Goal: Task Accomplishment & Management: Manage account settings

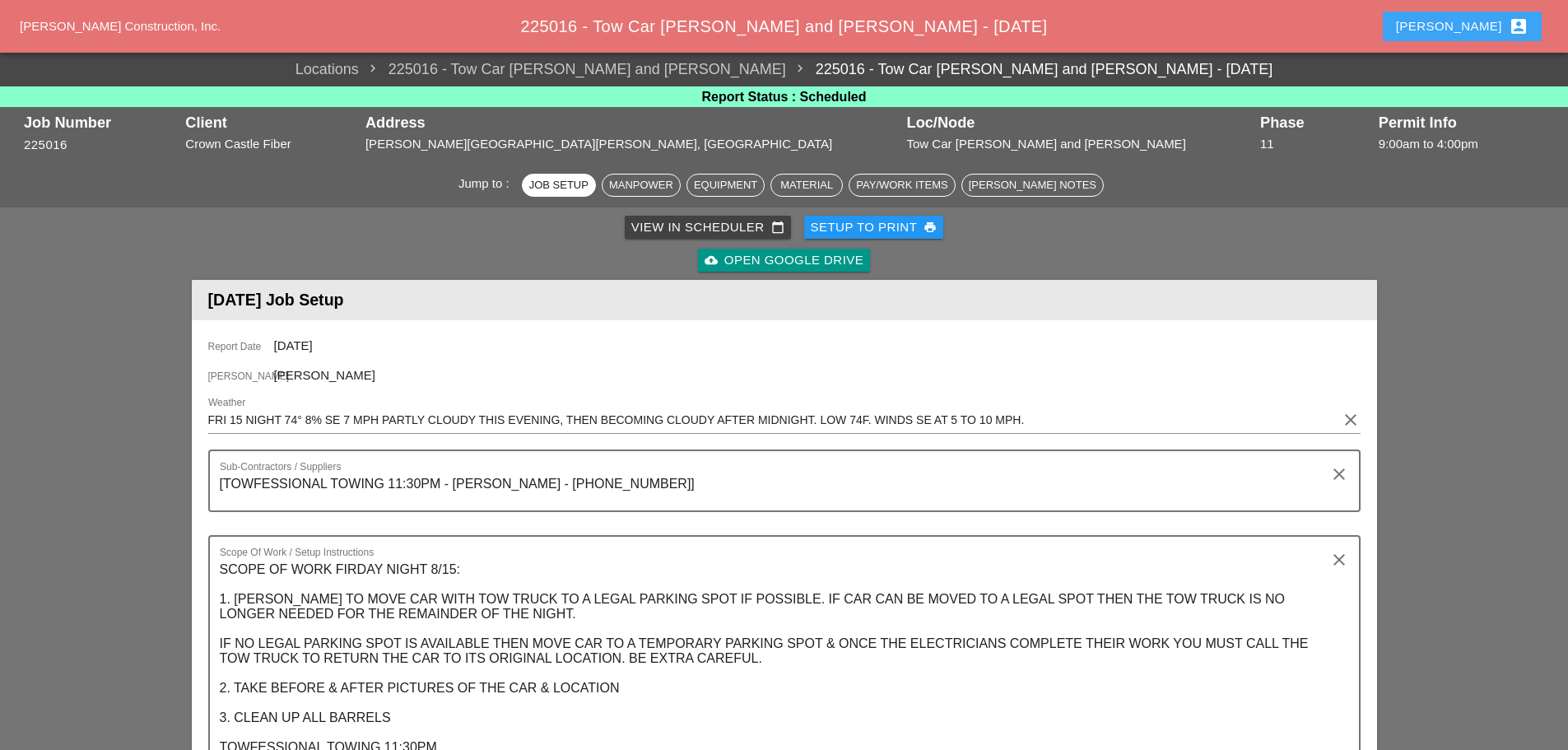
click at [1473, 33] on div "Enrico account_box" at bounding box center [1463, 27] width 133 height 20
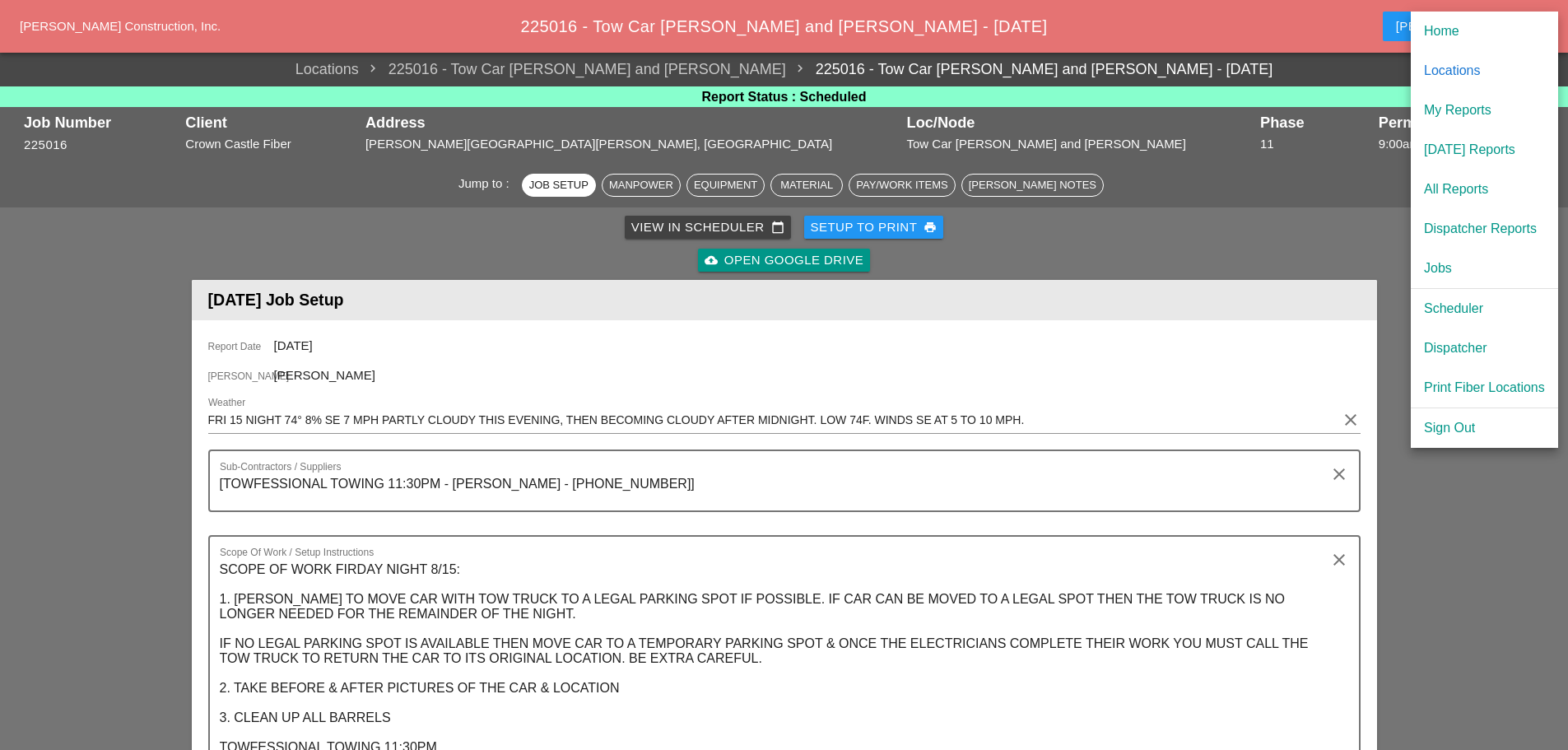
click at [1480, 149] on div "[DATE] Reports" at bounding box center [1484, 150] width 121 height 20
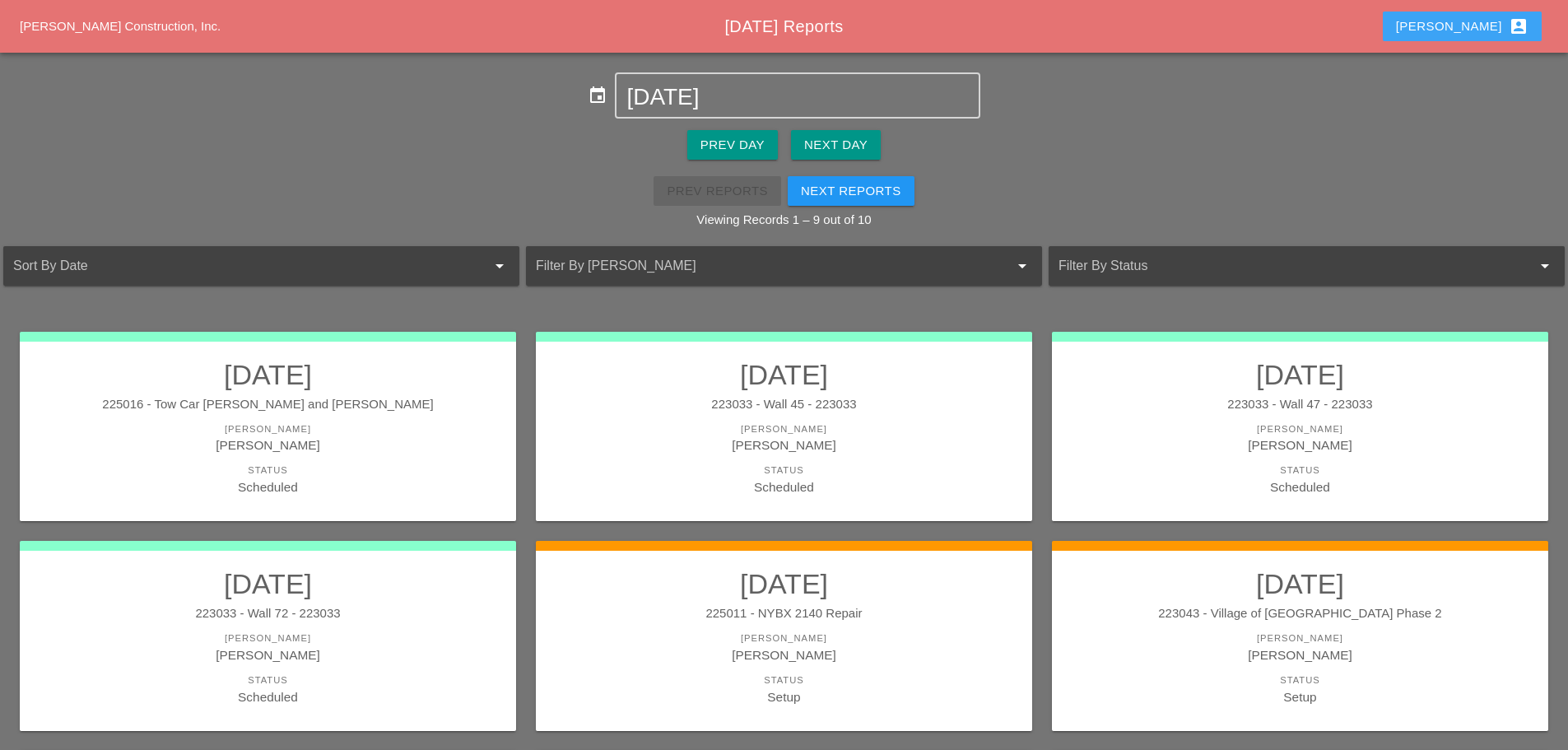
click at [1459, 21] on button "Enrico account_box" at bounding box center [1463, 26] width 159 height 29
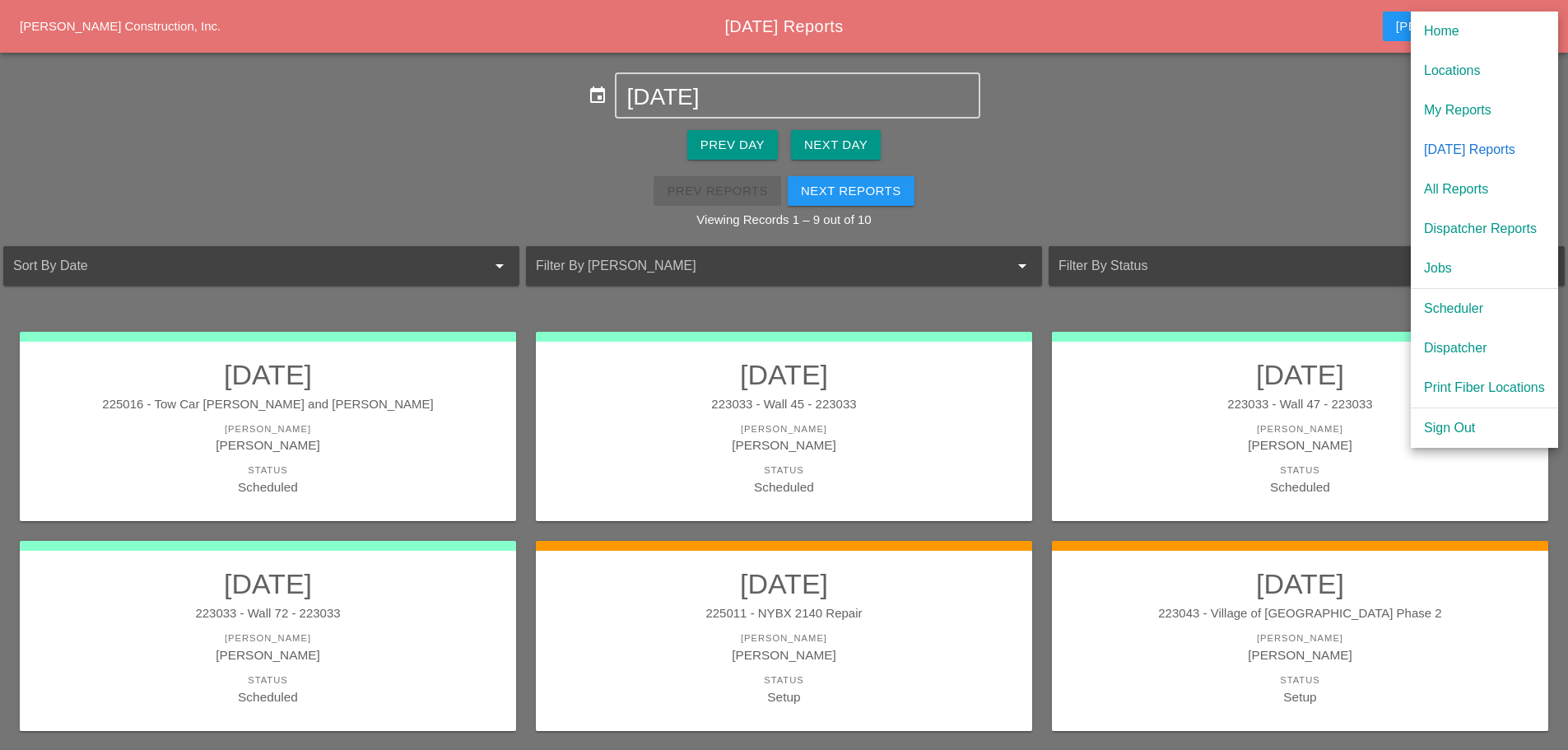
click at [1454, 306] on div "Scheduler" at bounding box center [1484, 309] width 121 height 20
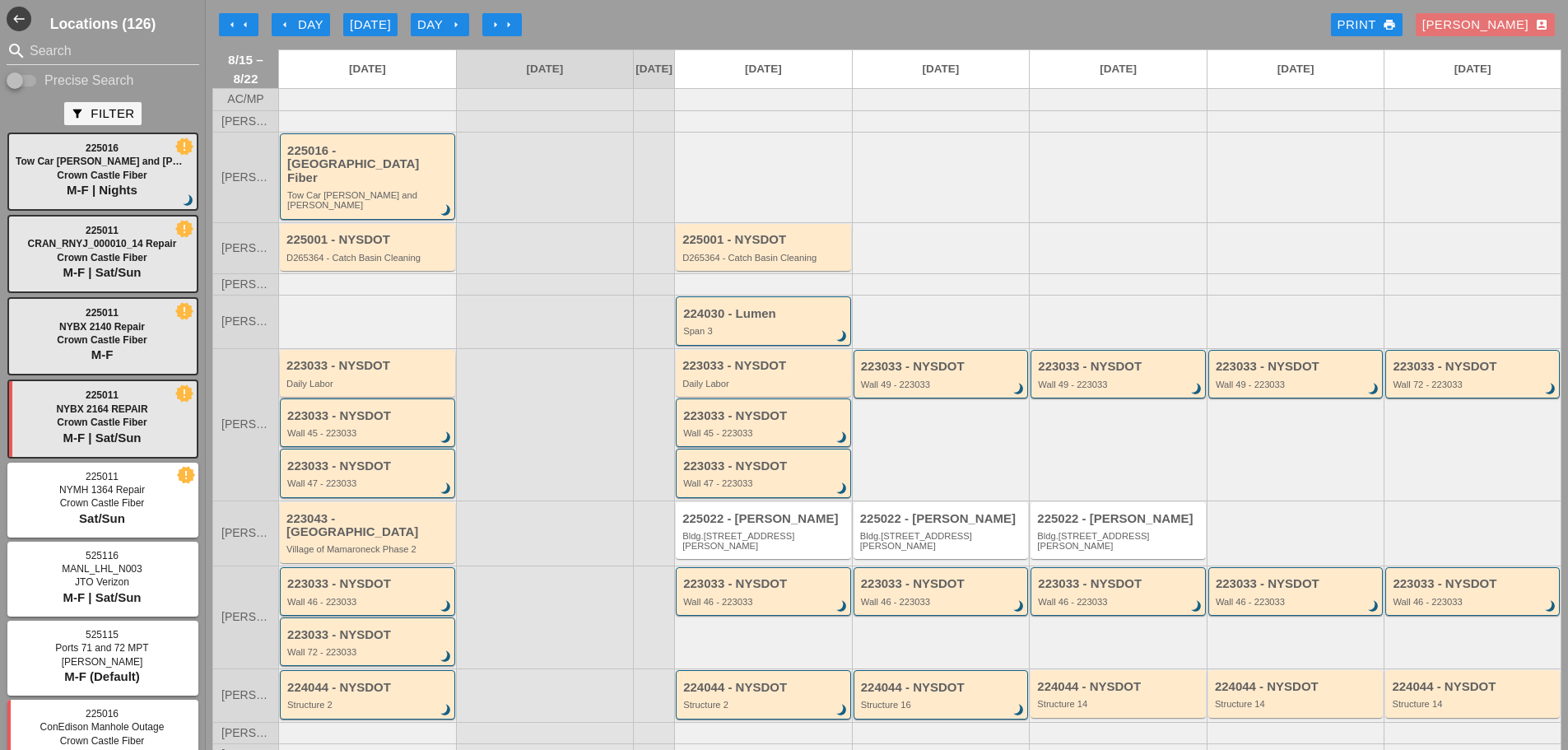
click at [424, 359] on div "223033 - NYSDOT" at bounding box center [368, 366] width 165 height 14
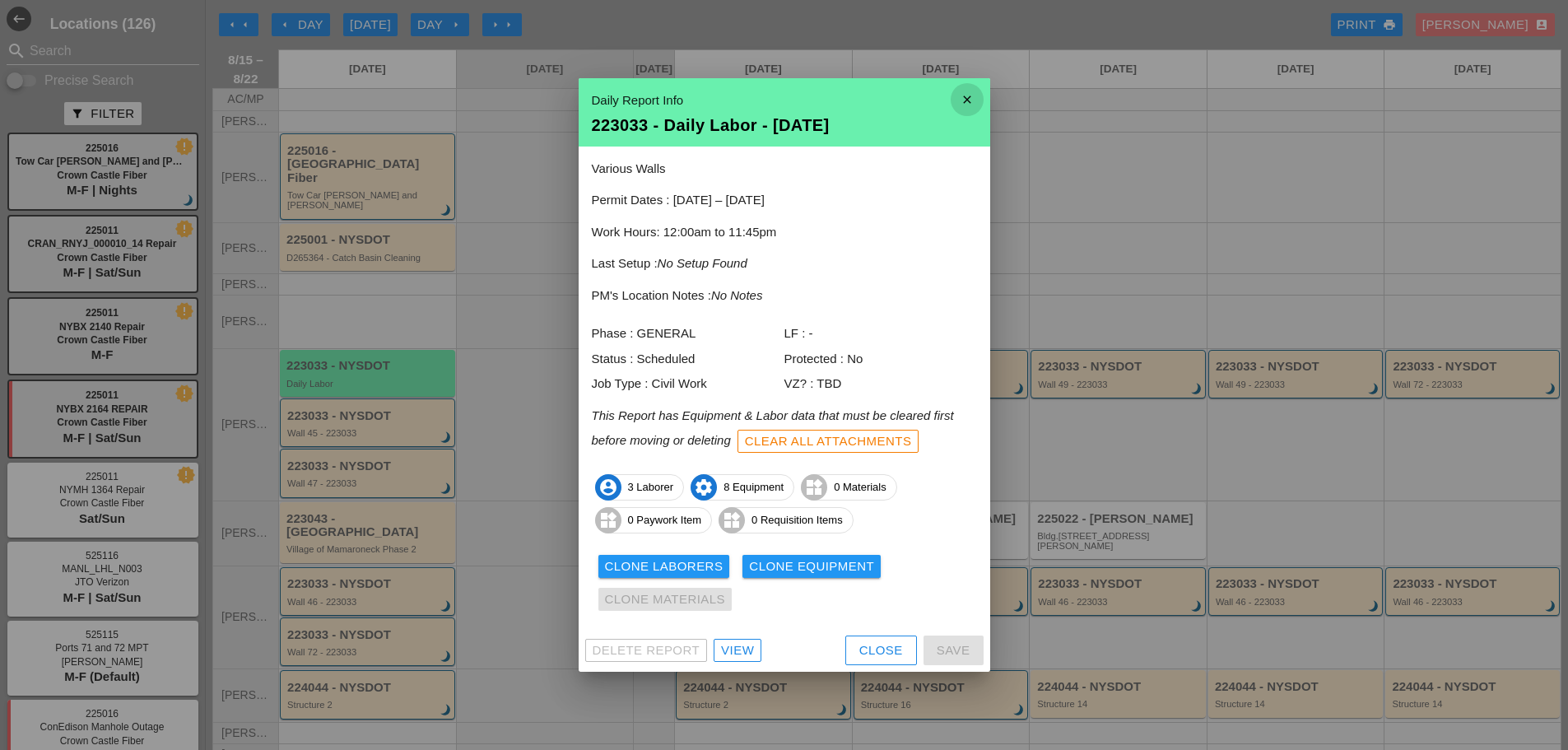
click at [972, 104] on icon "close" at bounding box center [967, 99] width 33 height 33
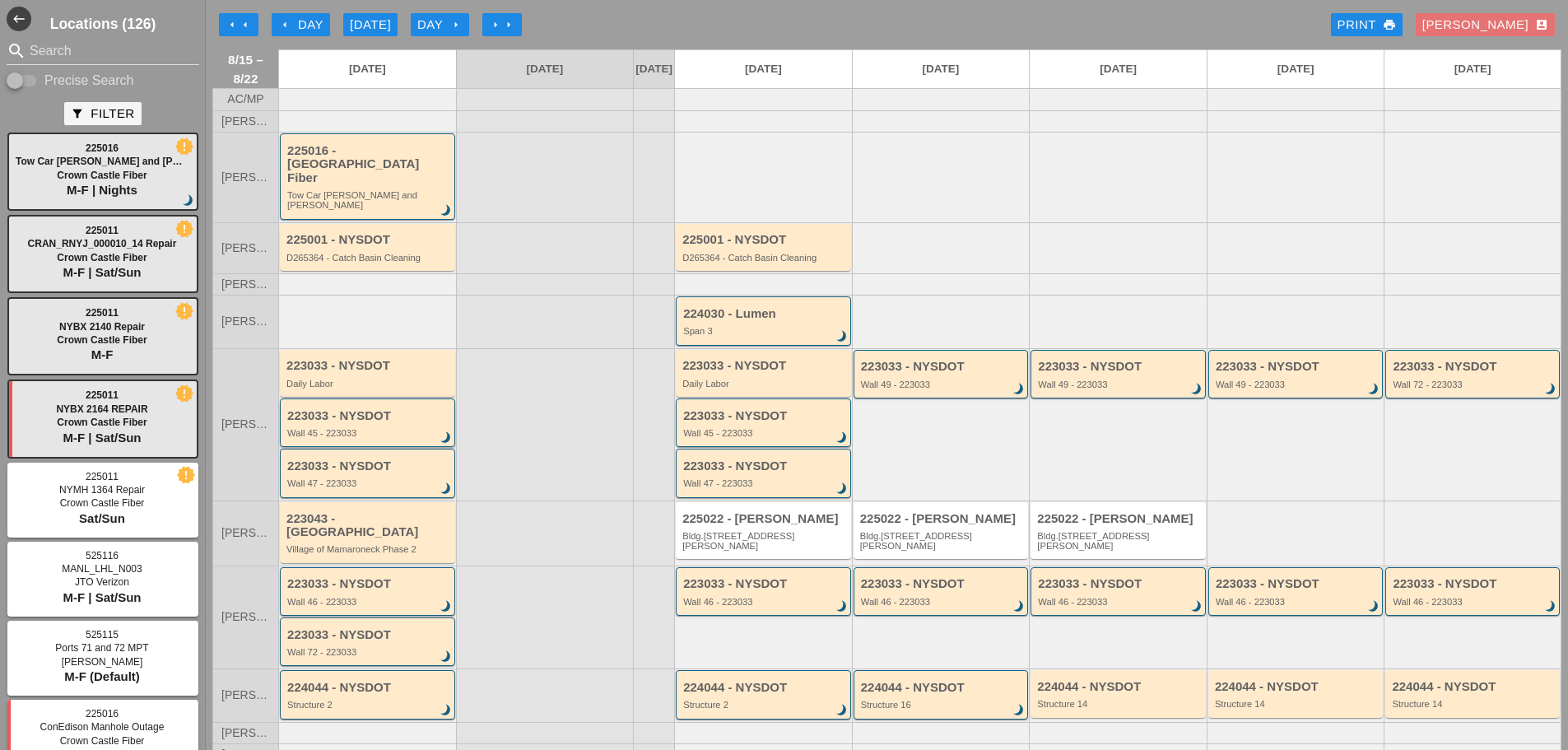
click at [324, 428] on div "Wall 45 - 223033" at bounding box center [368, 433] width 163 height 10
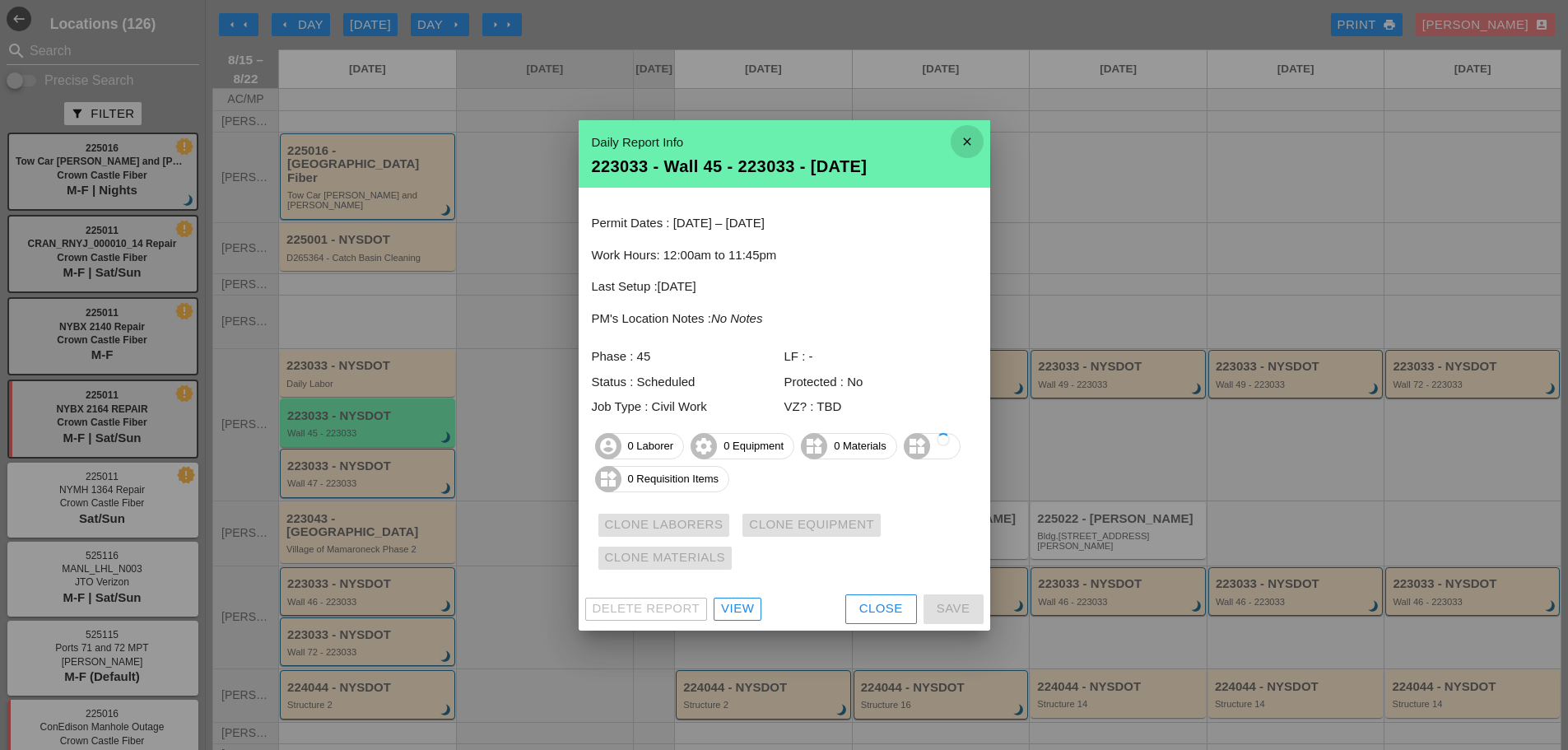
click at [966, 141] on icon "close" at bounding box center [967, 141] width 33 height 33
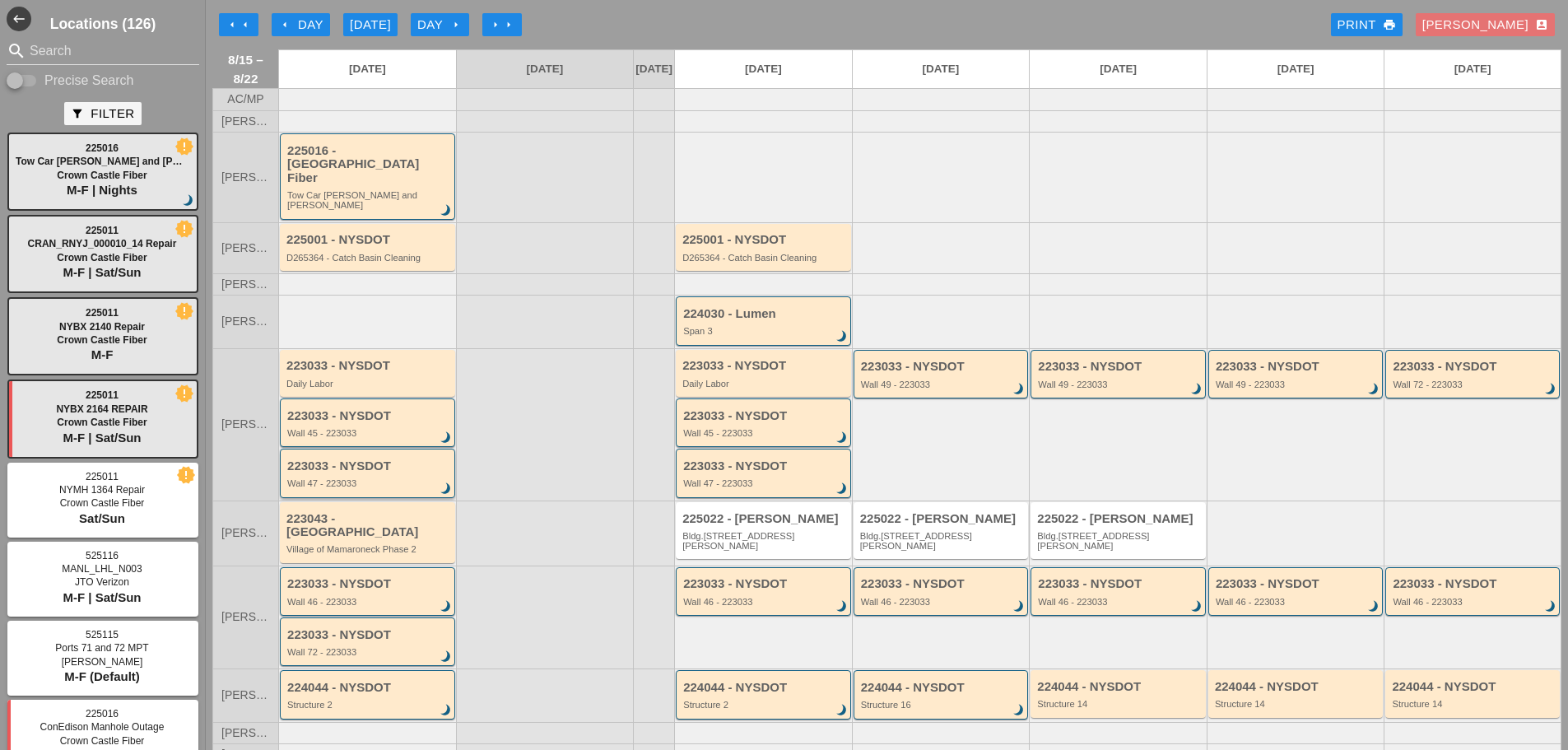
click at [401, 479] on div "Wall 47 - 223033" at bounding box center [368, 484] width 163 height 10
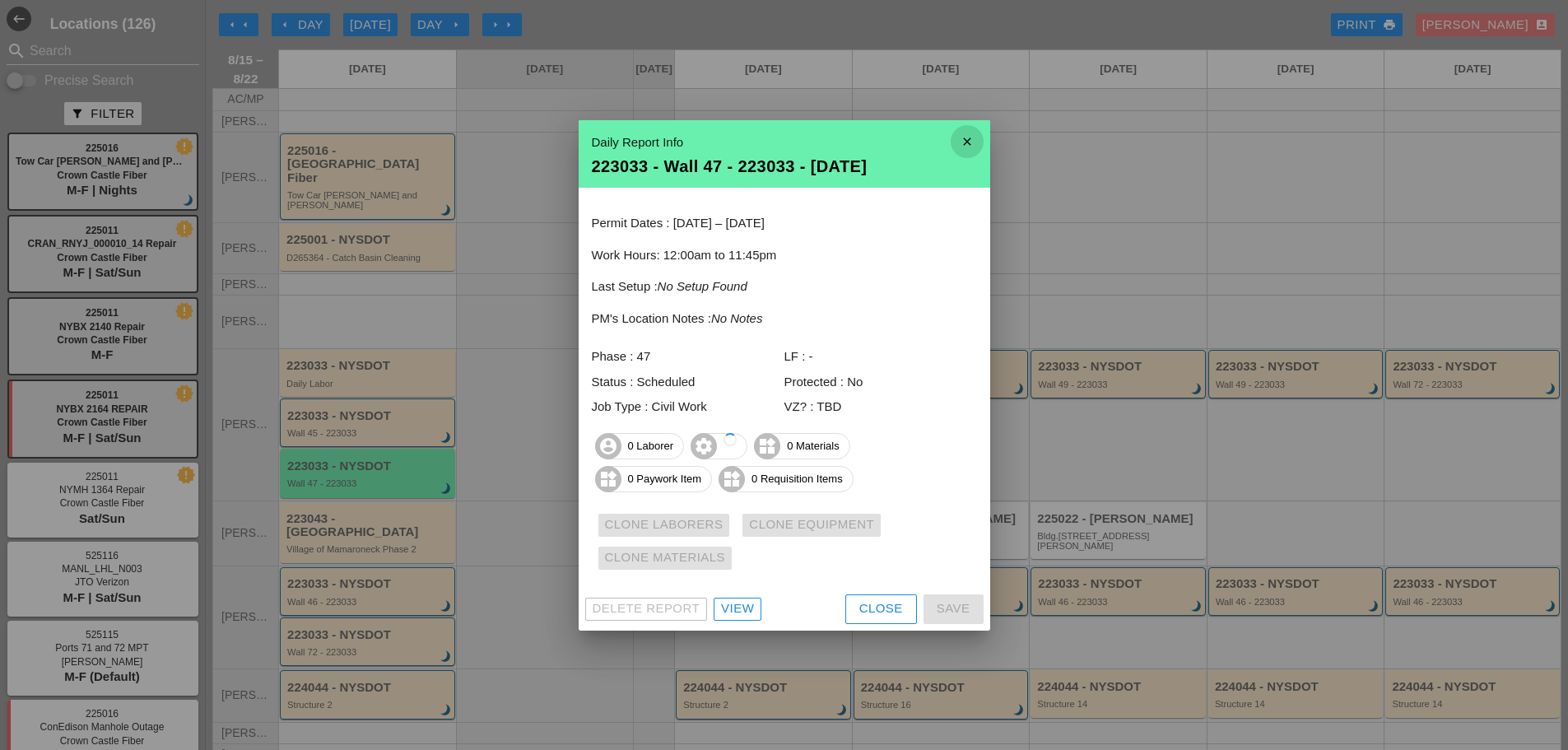
click at [977, 144] on icon "close" at bounding box center [967, 141] width 33 height 33
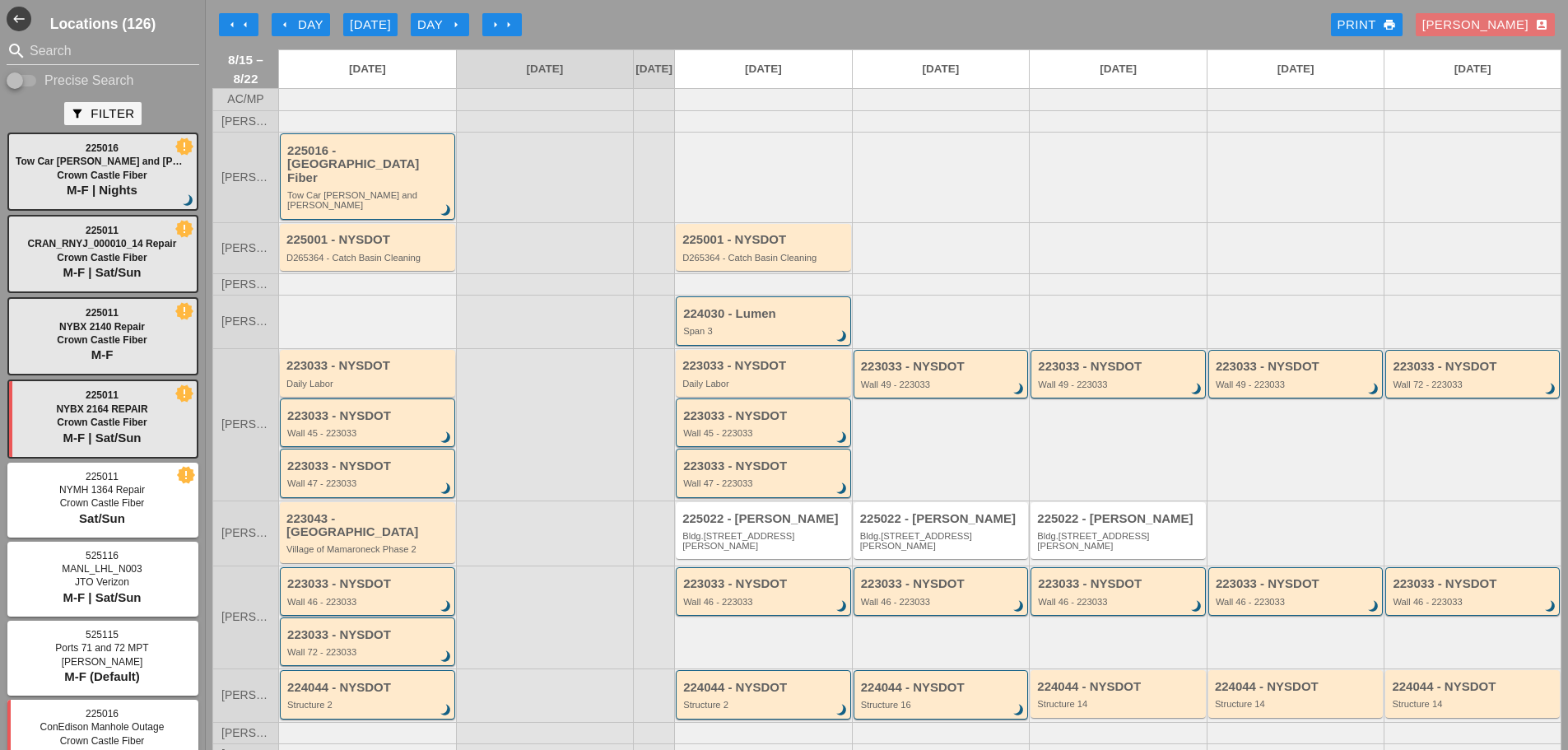
click at [363, 364] on div "223033 - NYSDOT Daily Labor" at bounding box center [368, 373] width 165 height 29
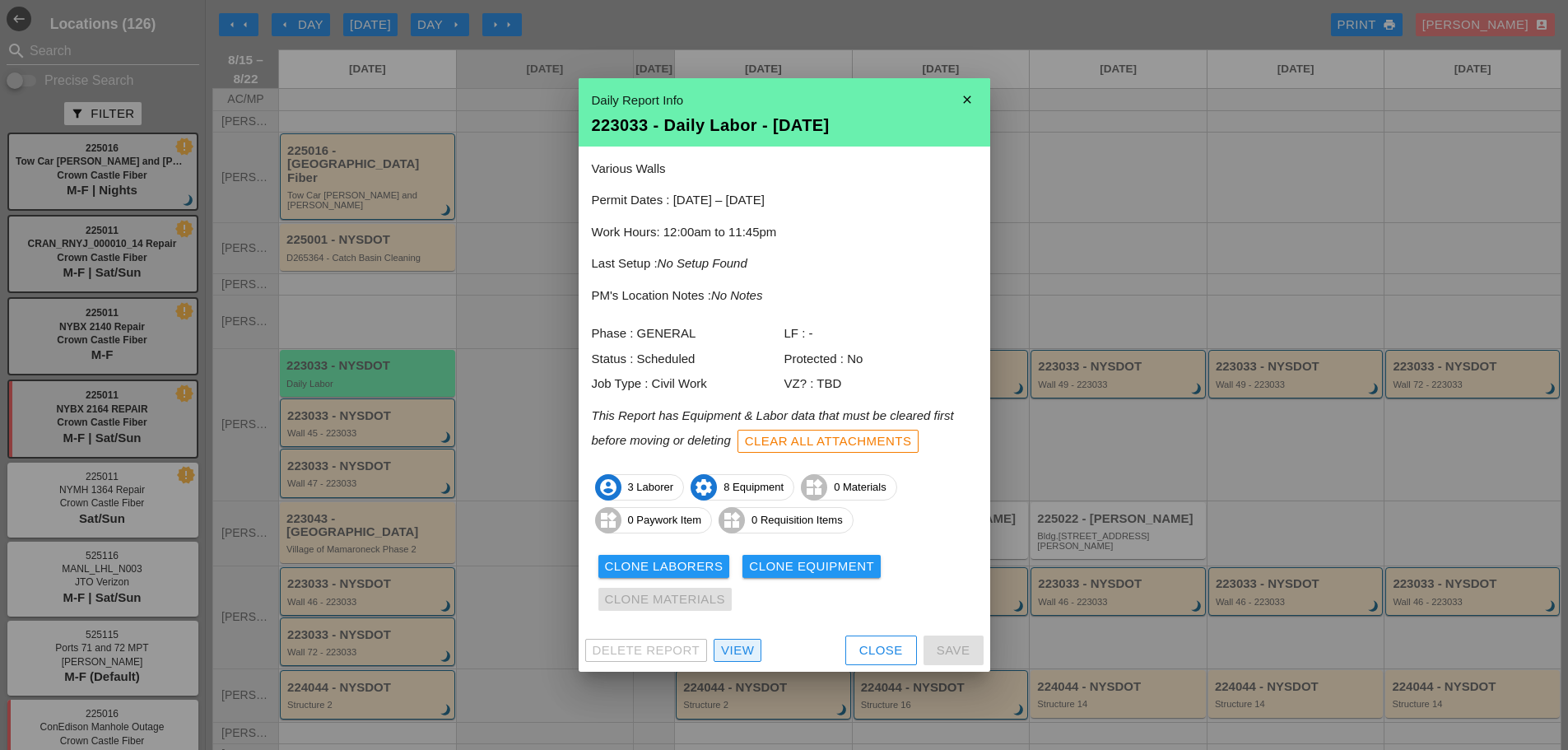
click at [733, 644] on div "View" at bounding box center [737, 651] width 33 height 19
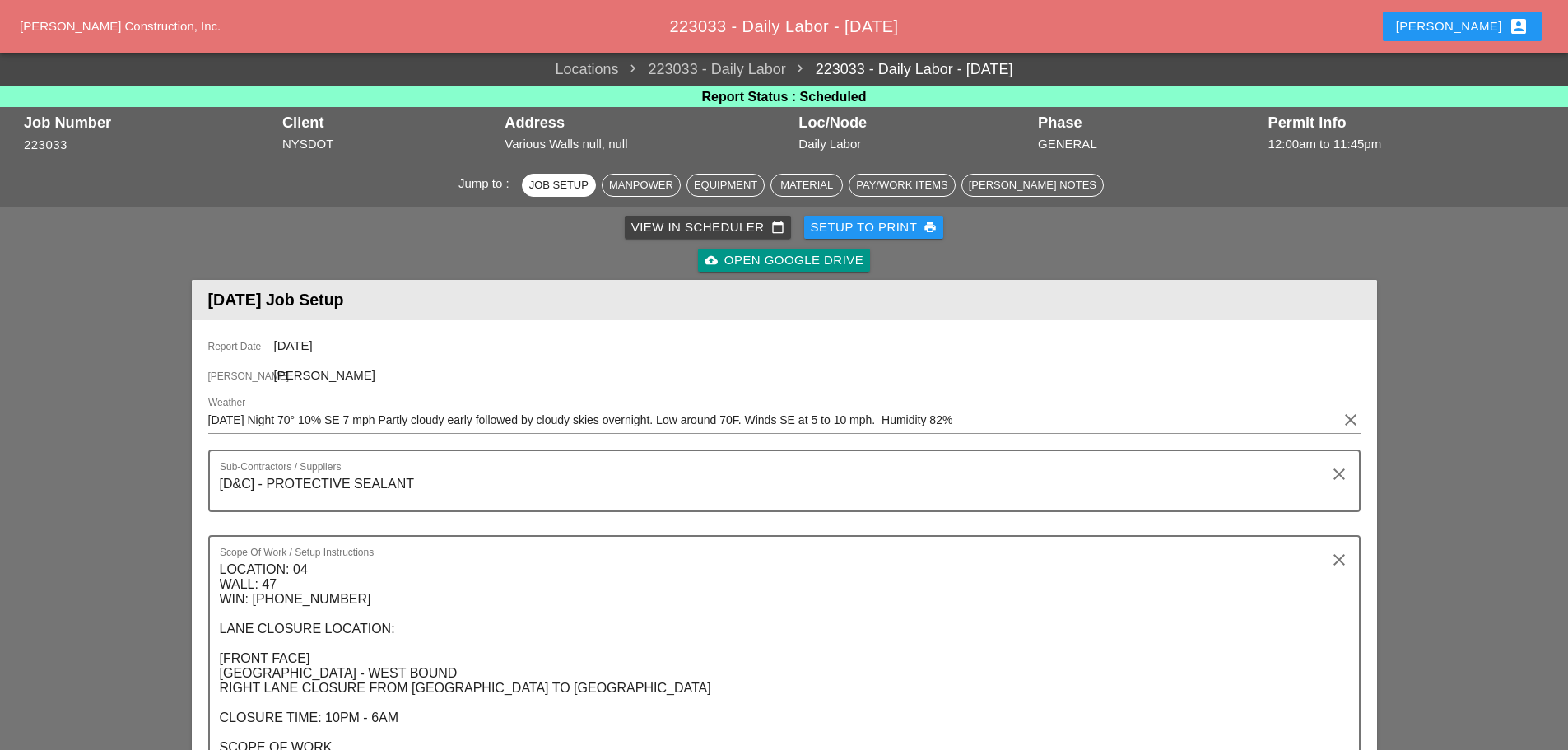
scroll to position [412, 0]
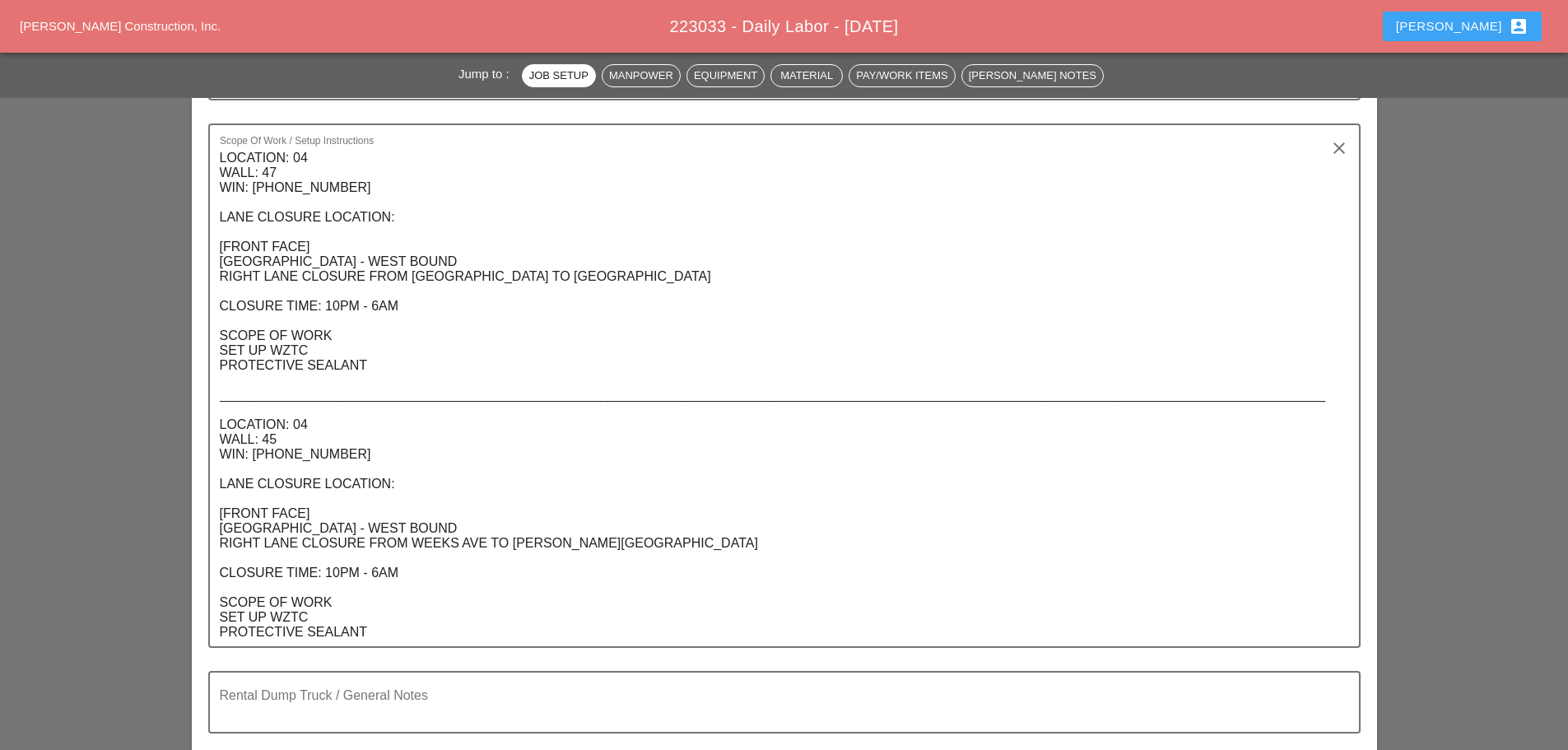
click at [1474, 28] on div "Enrico account_box" at bounding box center [1463, 27] width 133 height 20
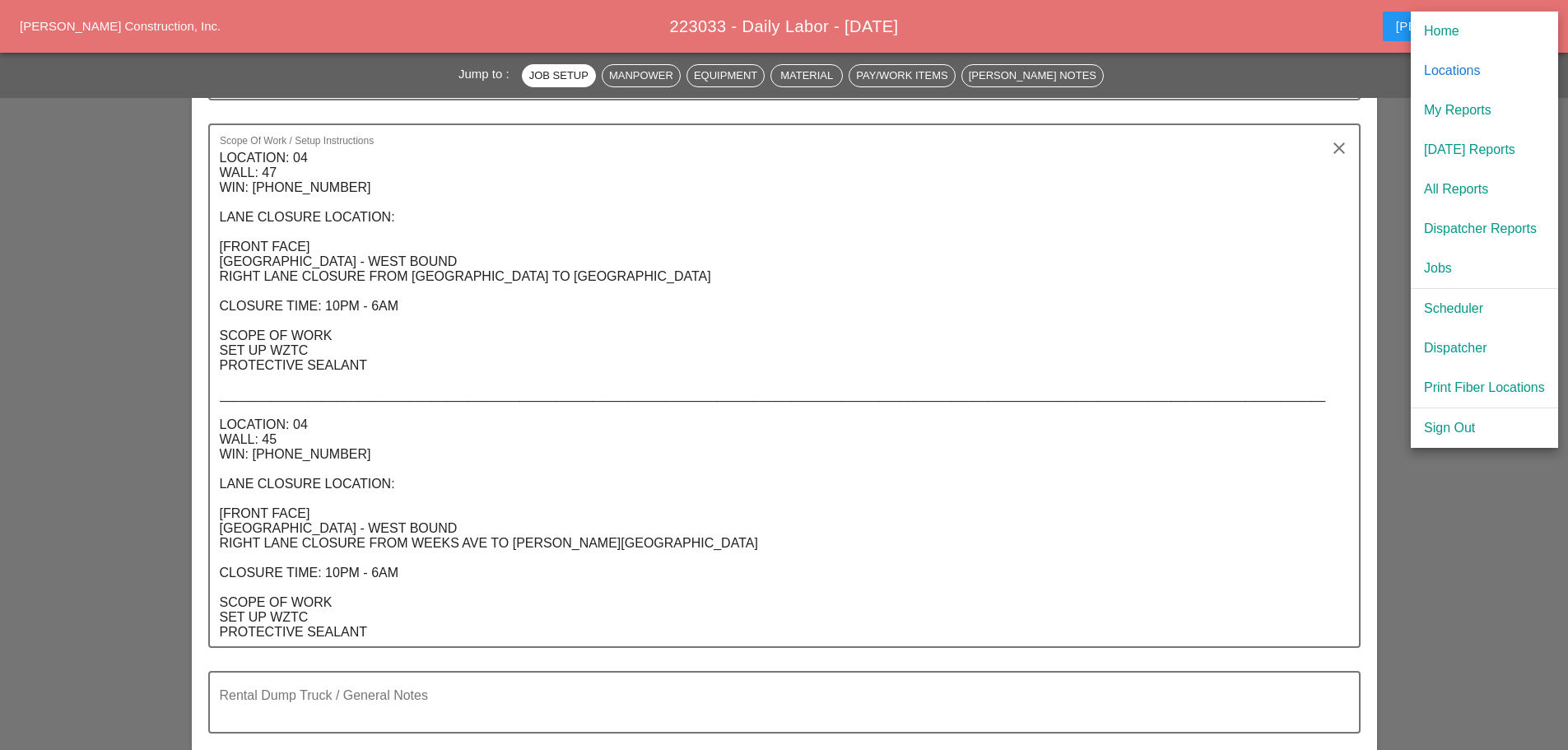
click at [1454, 304] on div "Scheduler" at bounding box center [1484, 309] width 121 height 20
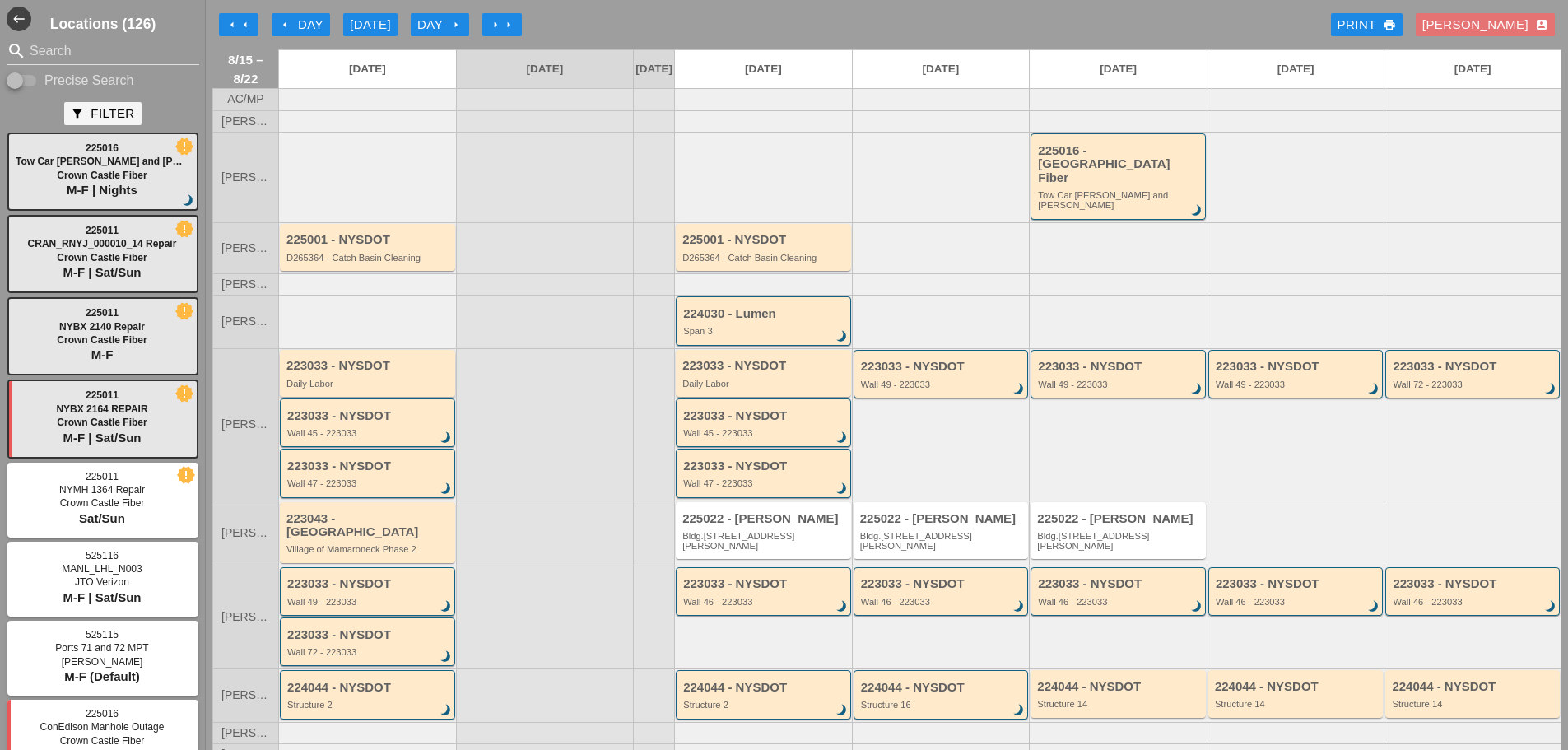
click at [398, 363] on div "223033 - NYSDOT Daily Labor" at bounding box center [368, 373] width 165 height 29
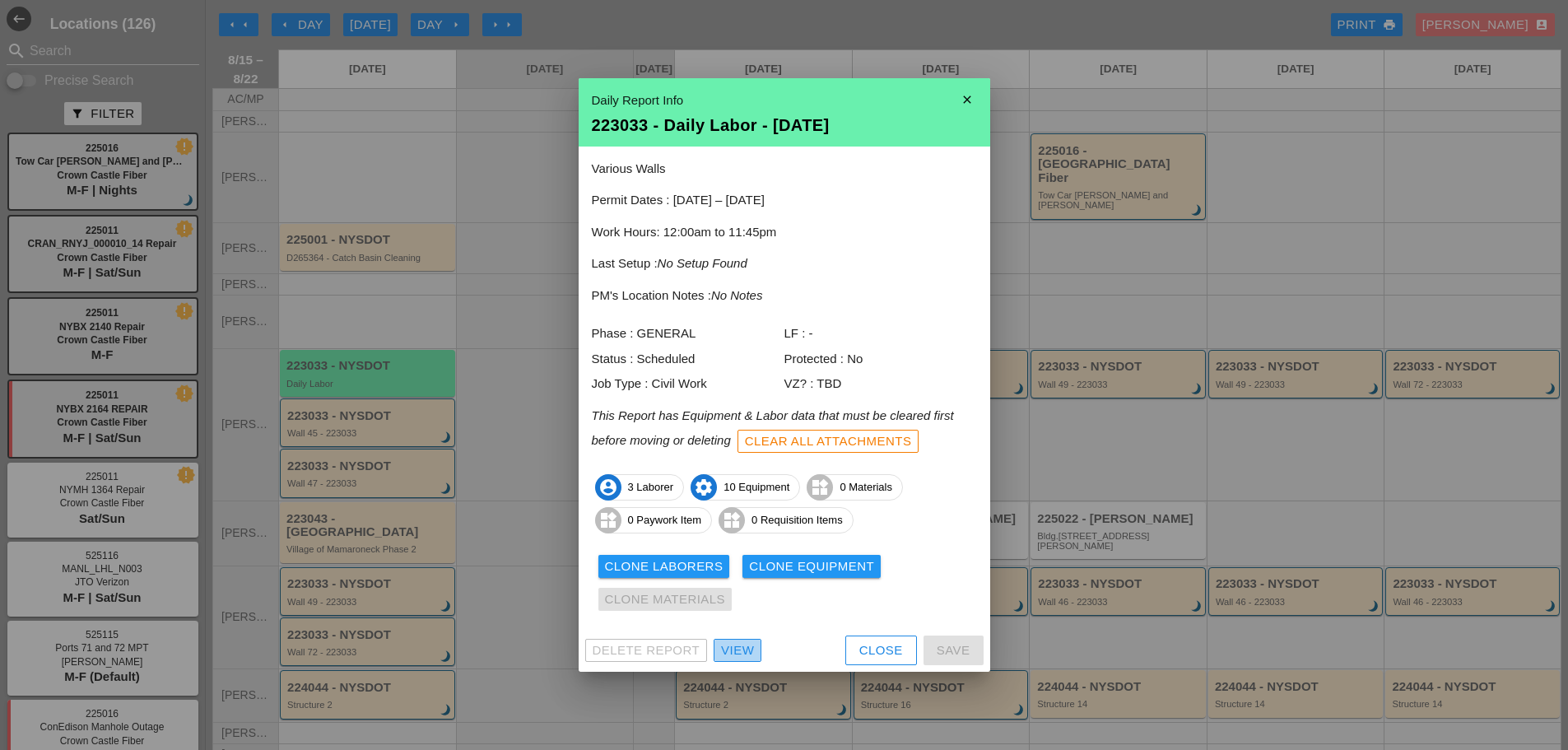
click at [740, 646] on div "View" at bounding box center [737, 651] width 33 height 19
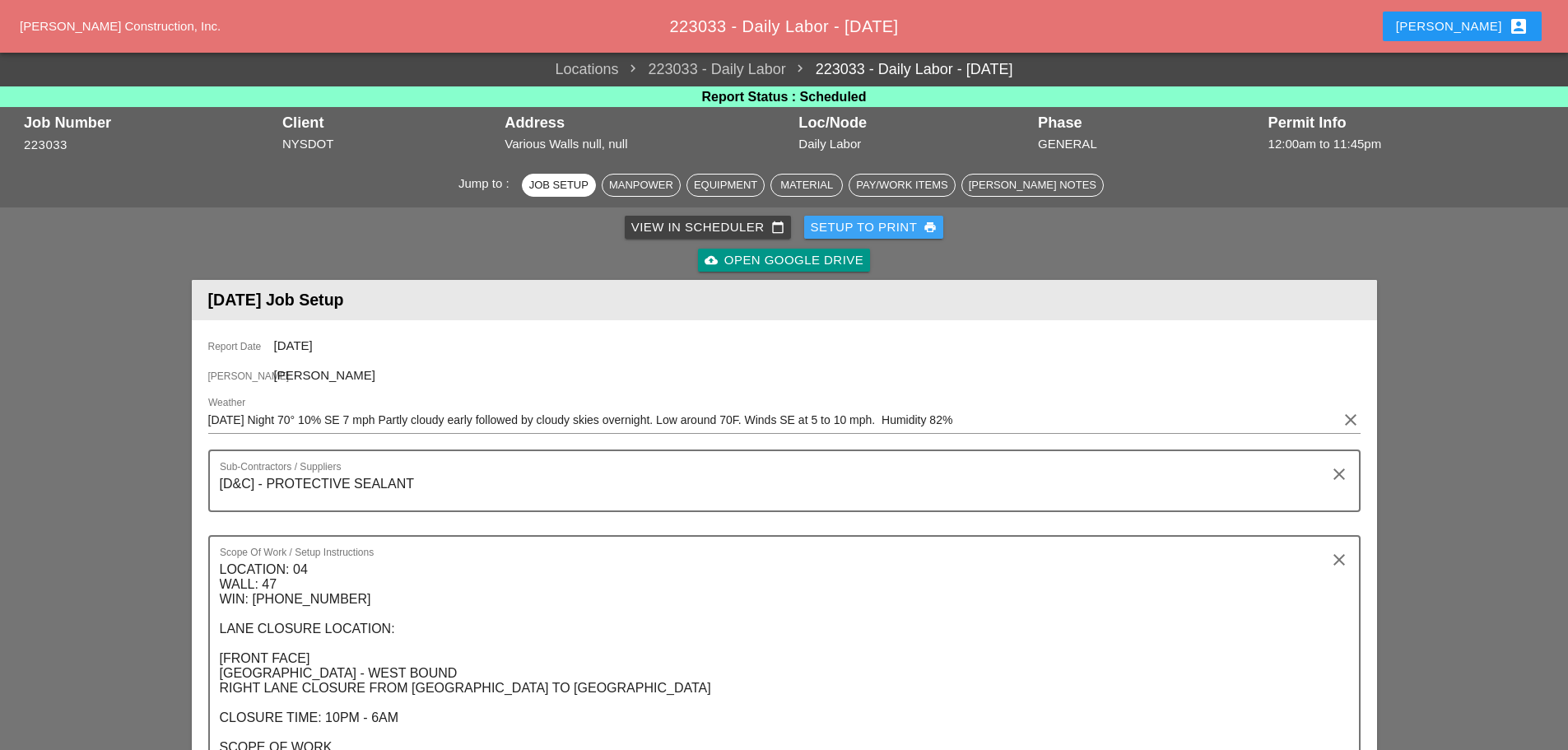
click at [847, 226] on div "Setup to Print print" at bounding box center [875, 227] width 127 height 19
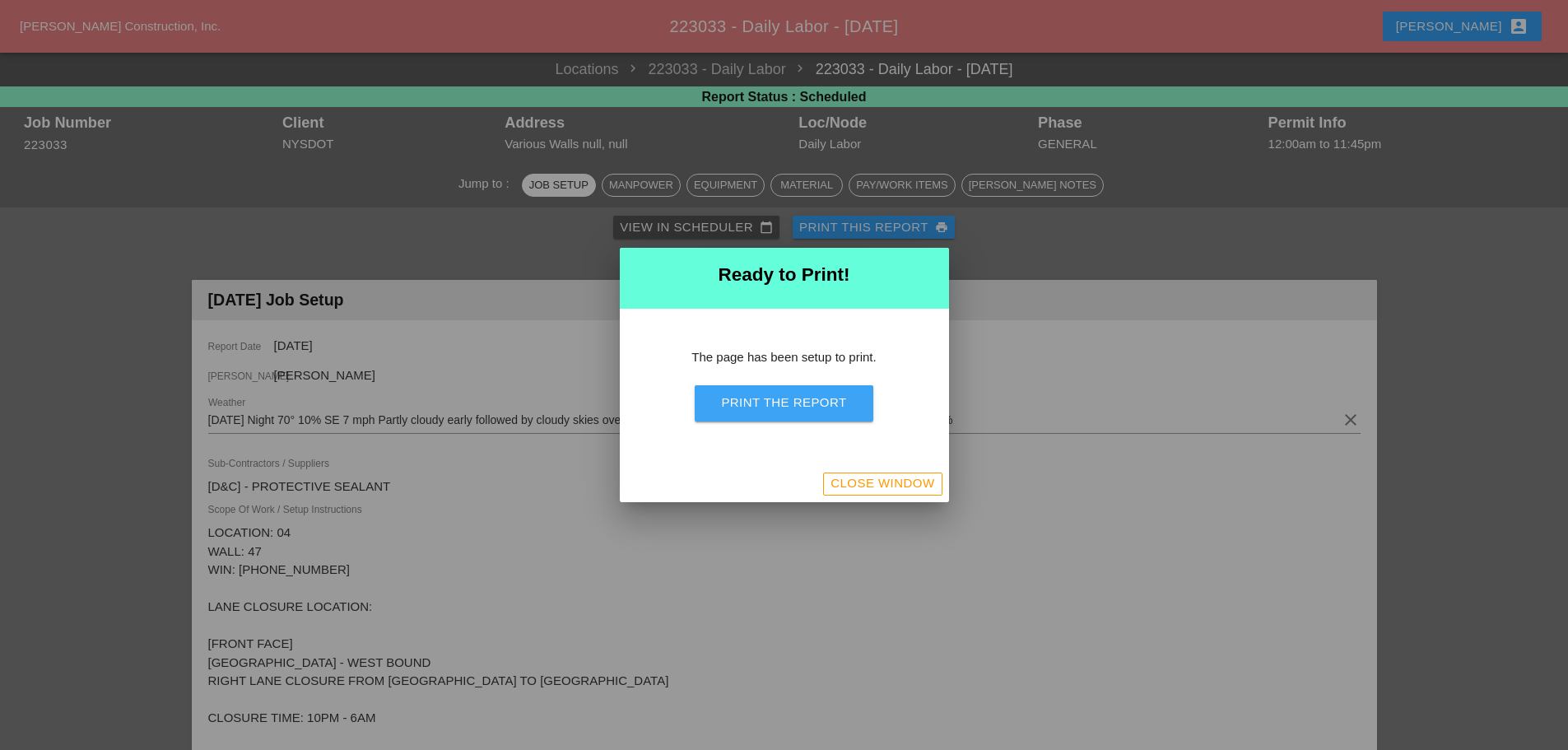
click at [828, 403] on div "Print the Report" at bounding box center [784, 403] width 125 height 19
click at [891, 488] on div "Close Window" at bounding box center [882, 484] width 104 height 19
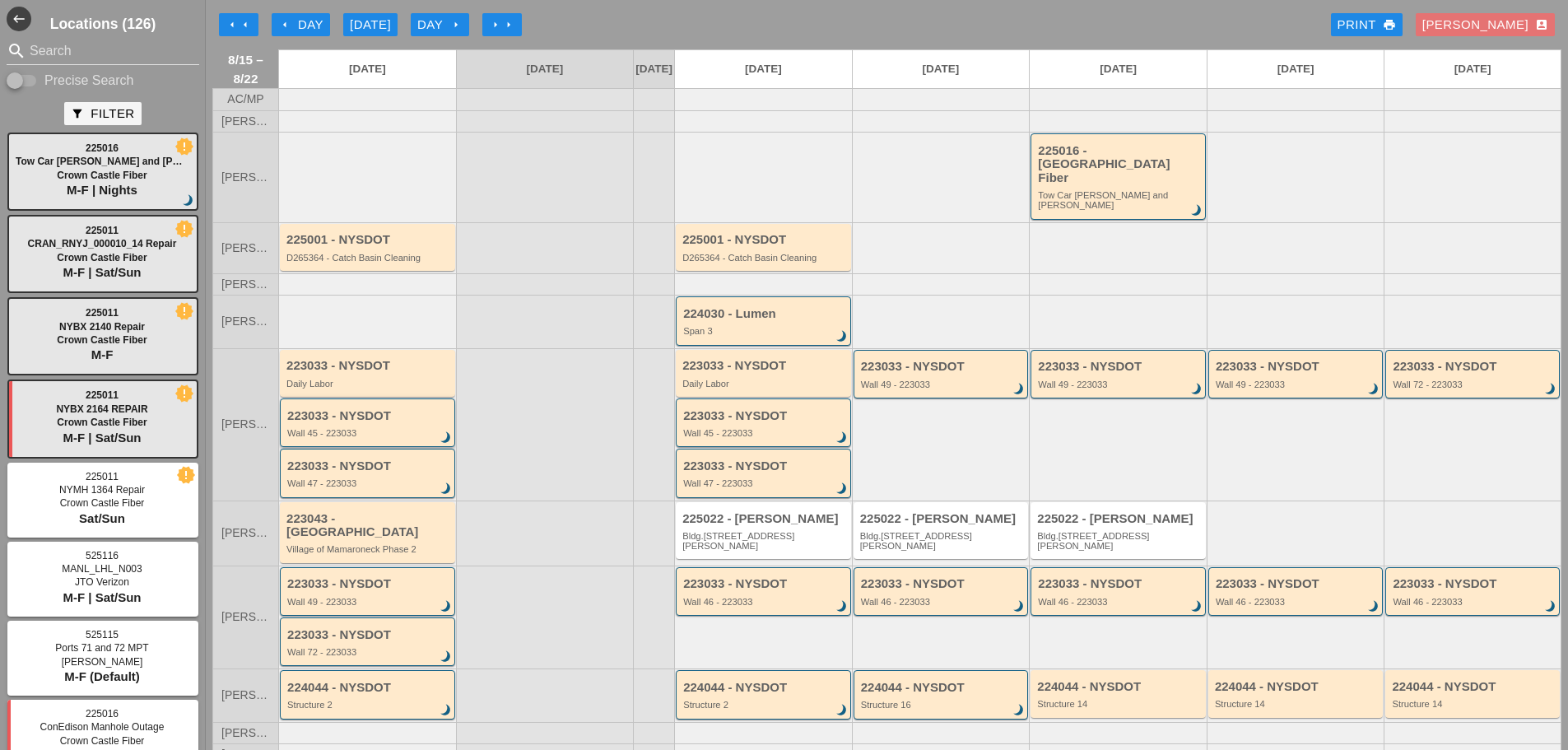
click at [348, 428] on div "Wall 45 - 223033" at bounding box center [368, 433] width 163 height 10
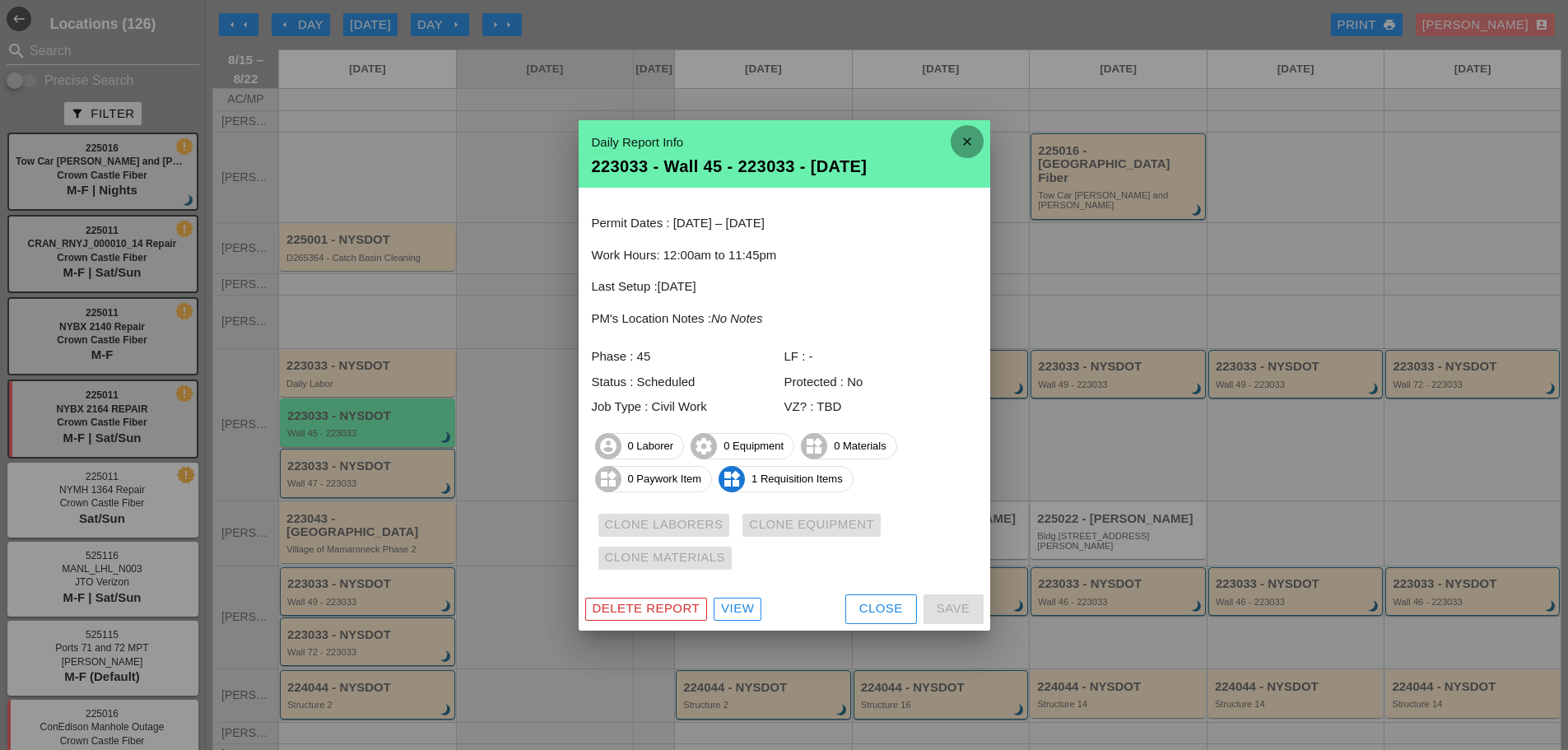
click at [962, 141] on icon "close" at bounding box center [967, 141] width 33 height 33
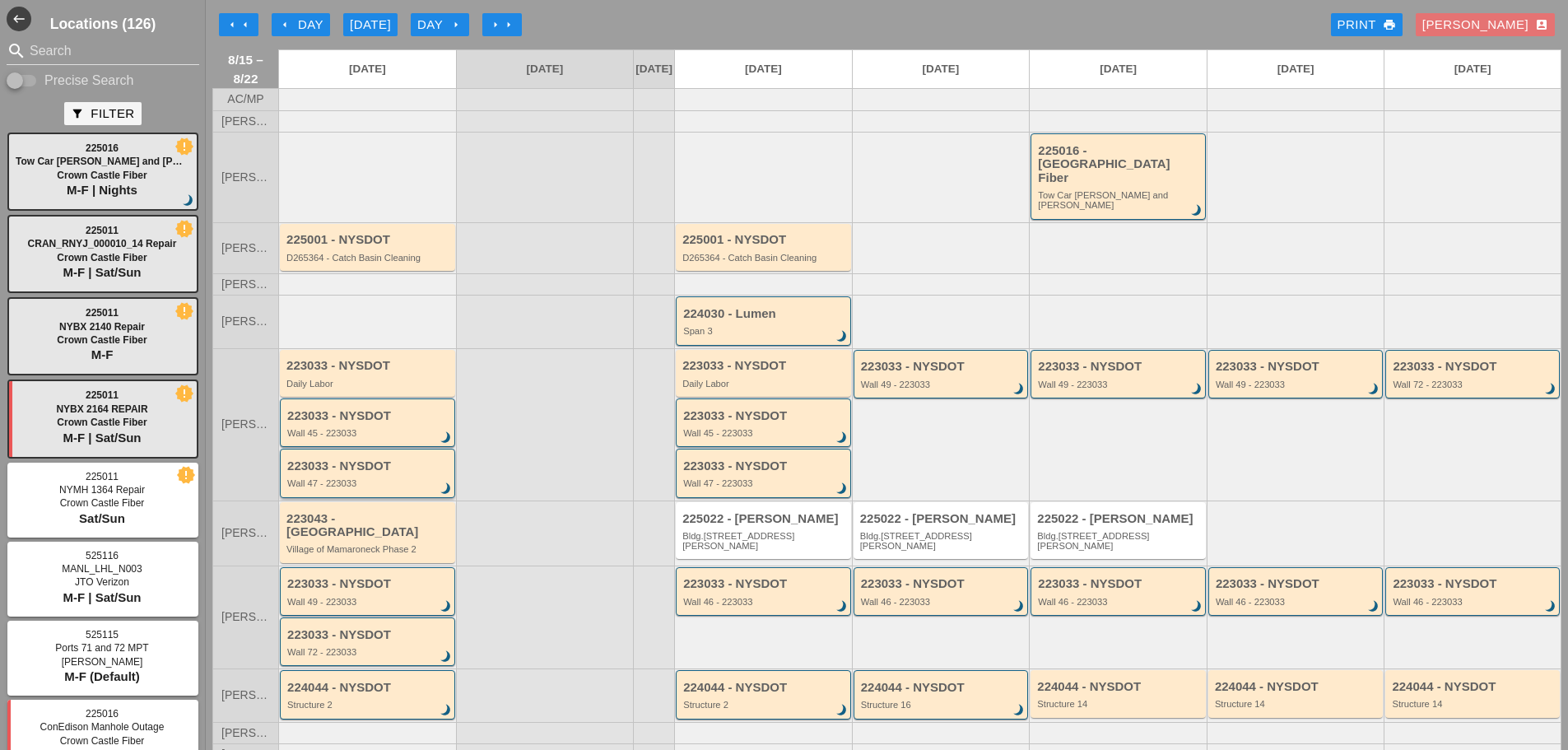
click at [341, 479] on div "223033 - NYSDOT Wall 47 - 223033 brightness_3" at bounding box center [368, 473] width 175 height 48
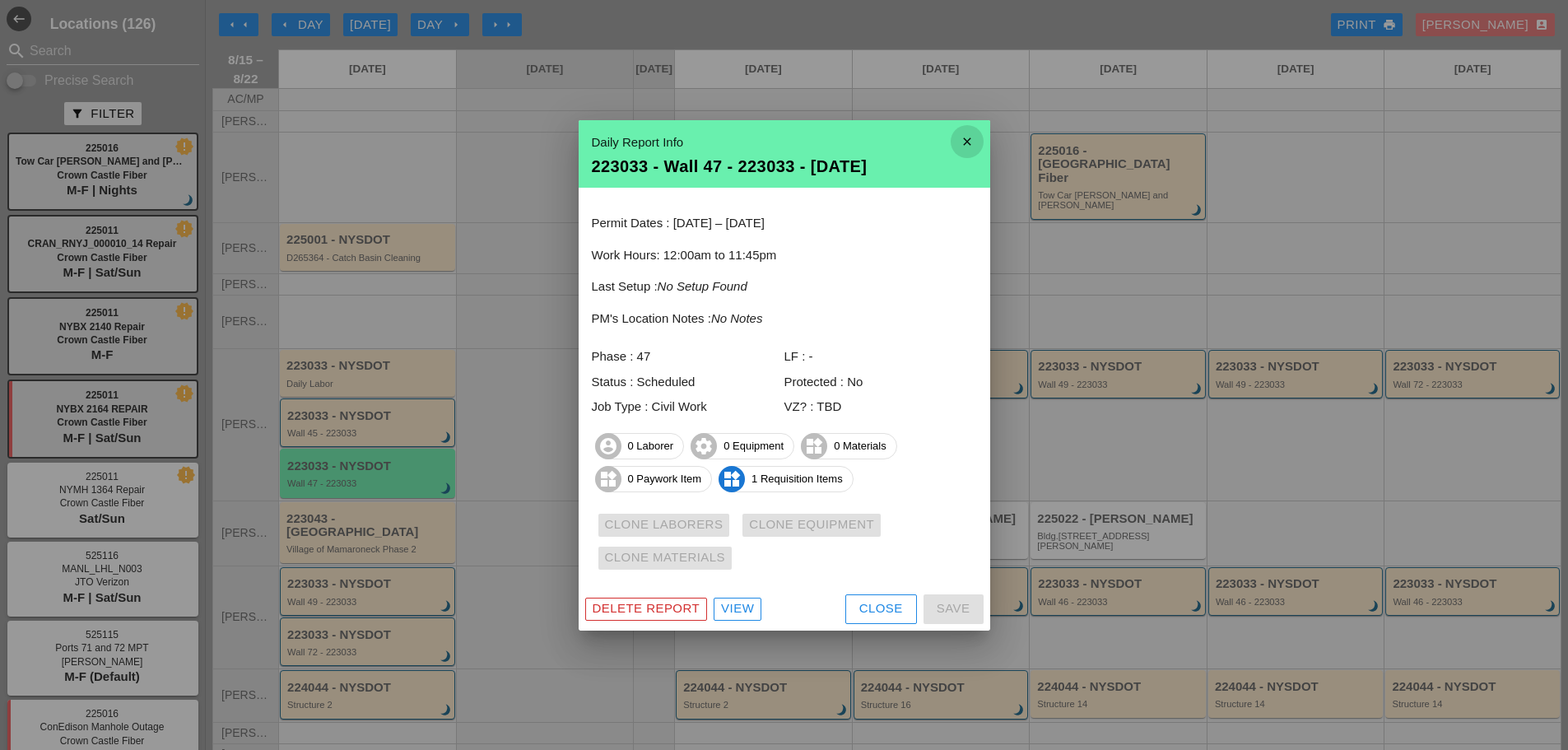
click at [966, 133] on icon "close" at bounding box center [967, 141] width 33 height 33
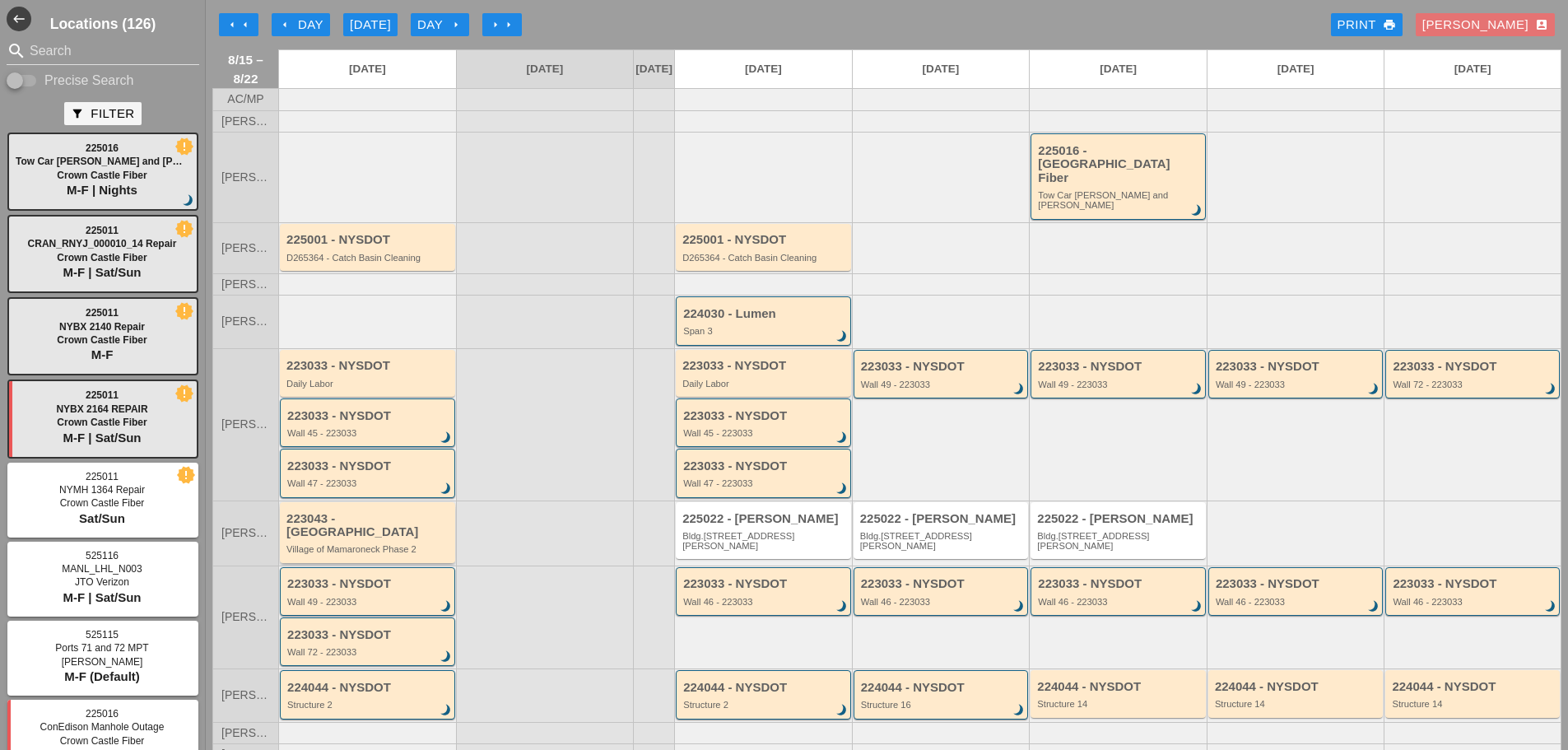
click at [368, 517] on div "223043 - Green Mtn Village of Mamaroneck Phase 2" at bounding box center [368, 533] width 165 height 43
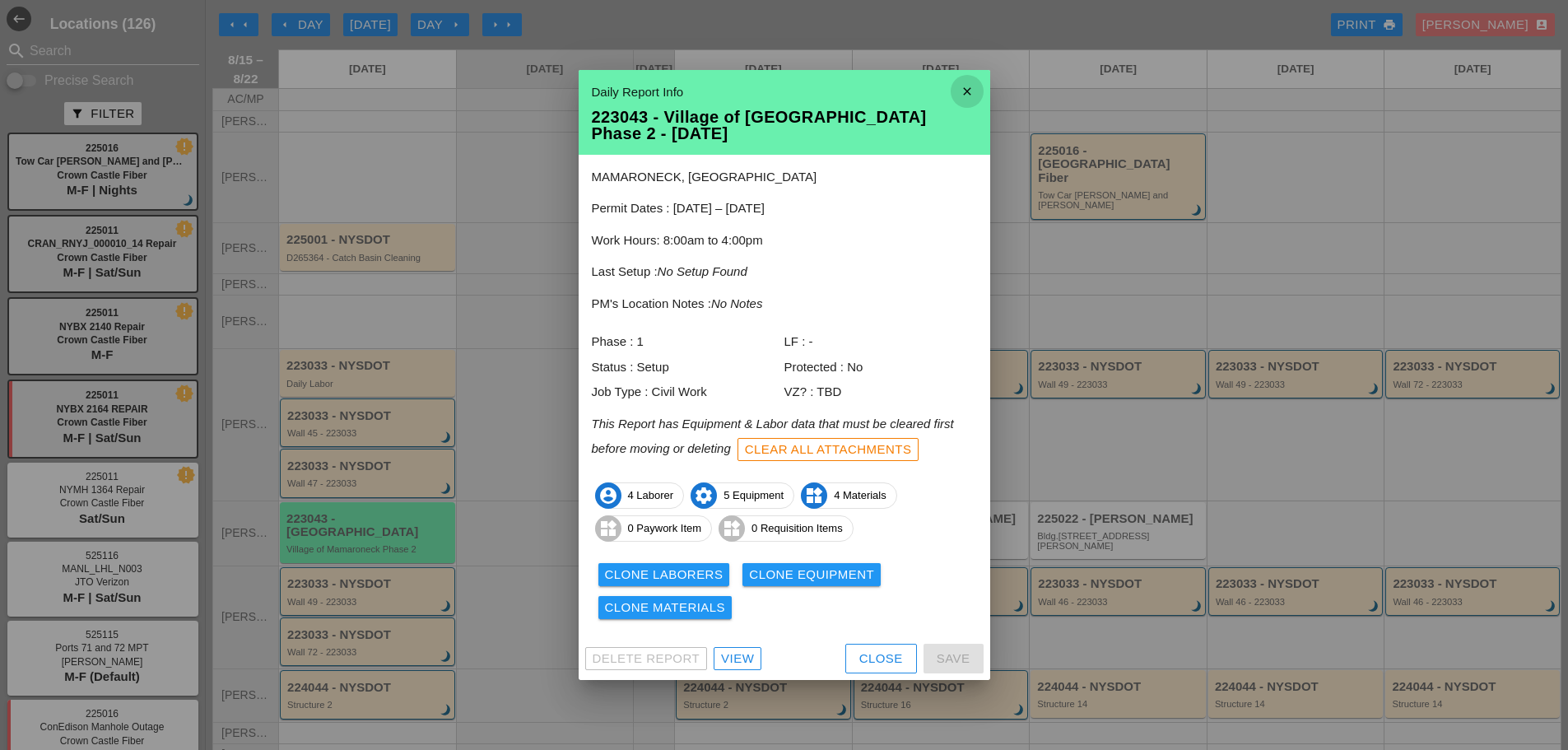
click at [973, 89] on icon "close" at bounding box center [967, 91] width 33 height 33
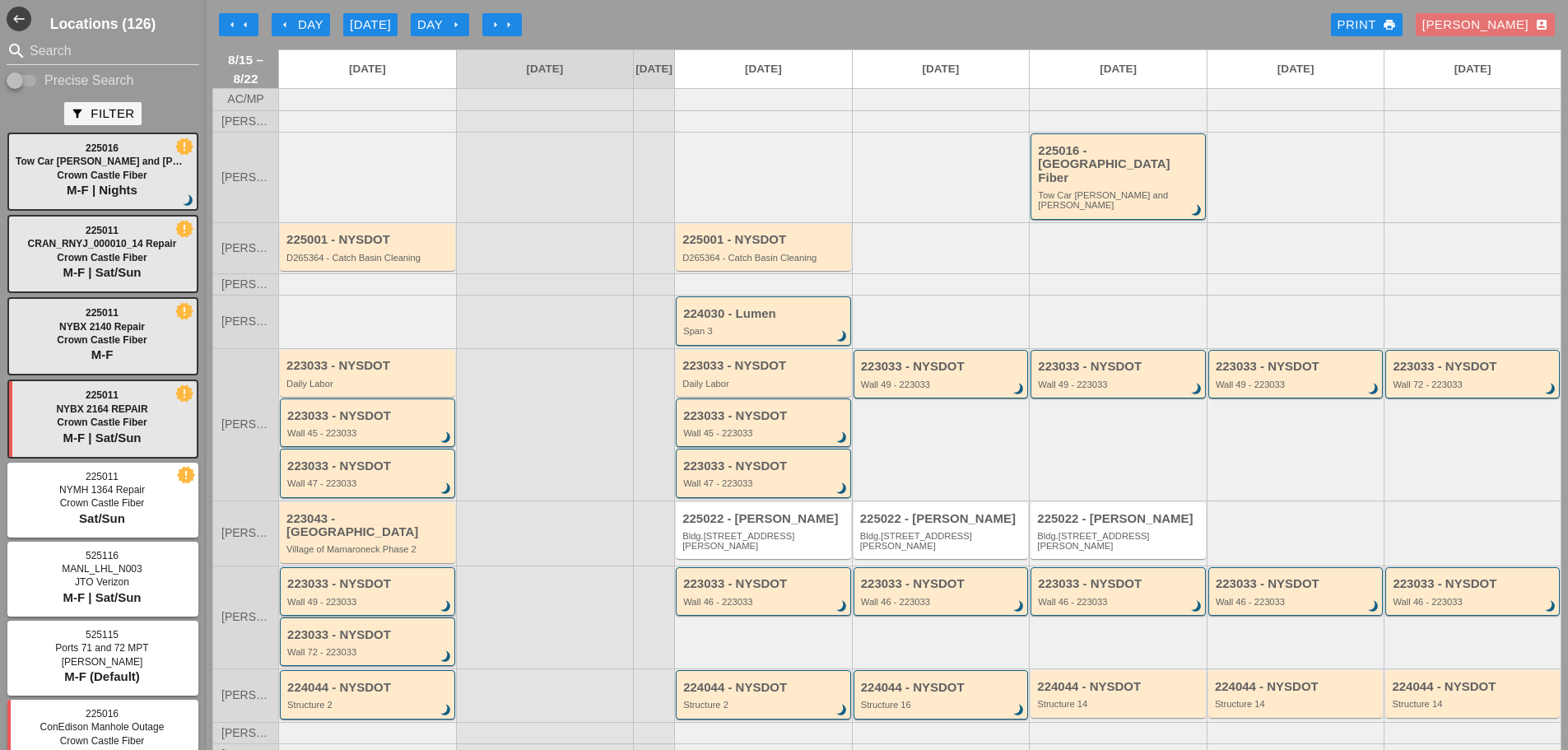
click at [393, 585] on div "223033 - NYSDOT Wall 49 - 223033 brightness_3" at bounding box center [368, 591] width 175 height 48
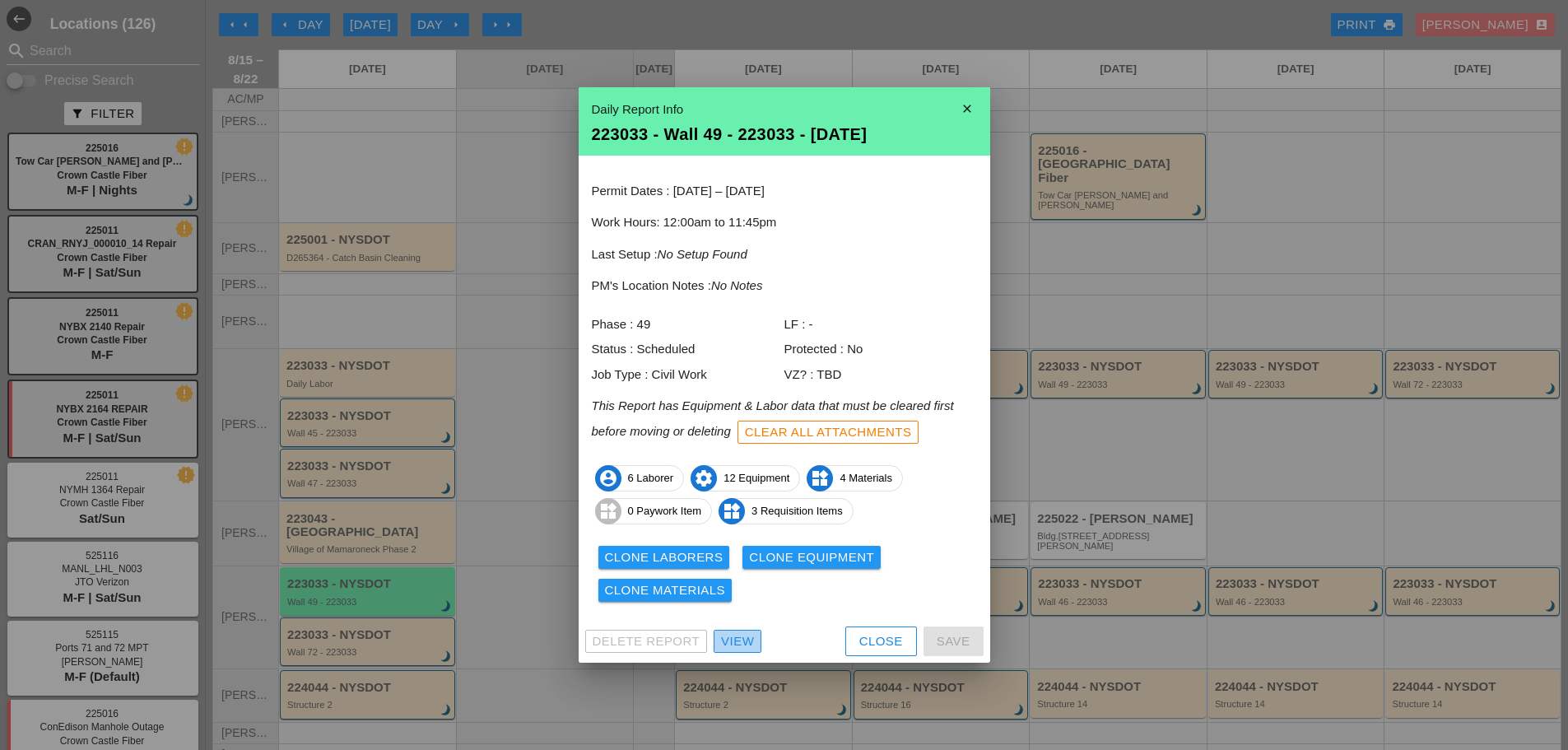
click at [731, 643] on div "View" at bounding box center [737, 641] width 33 height 19
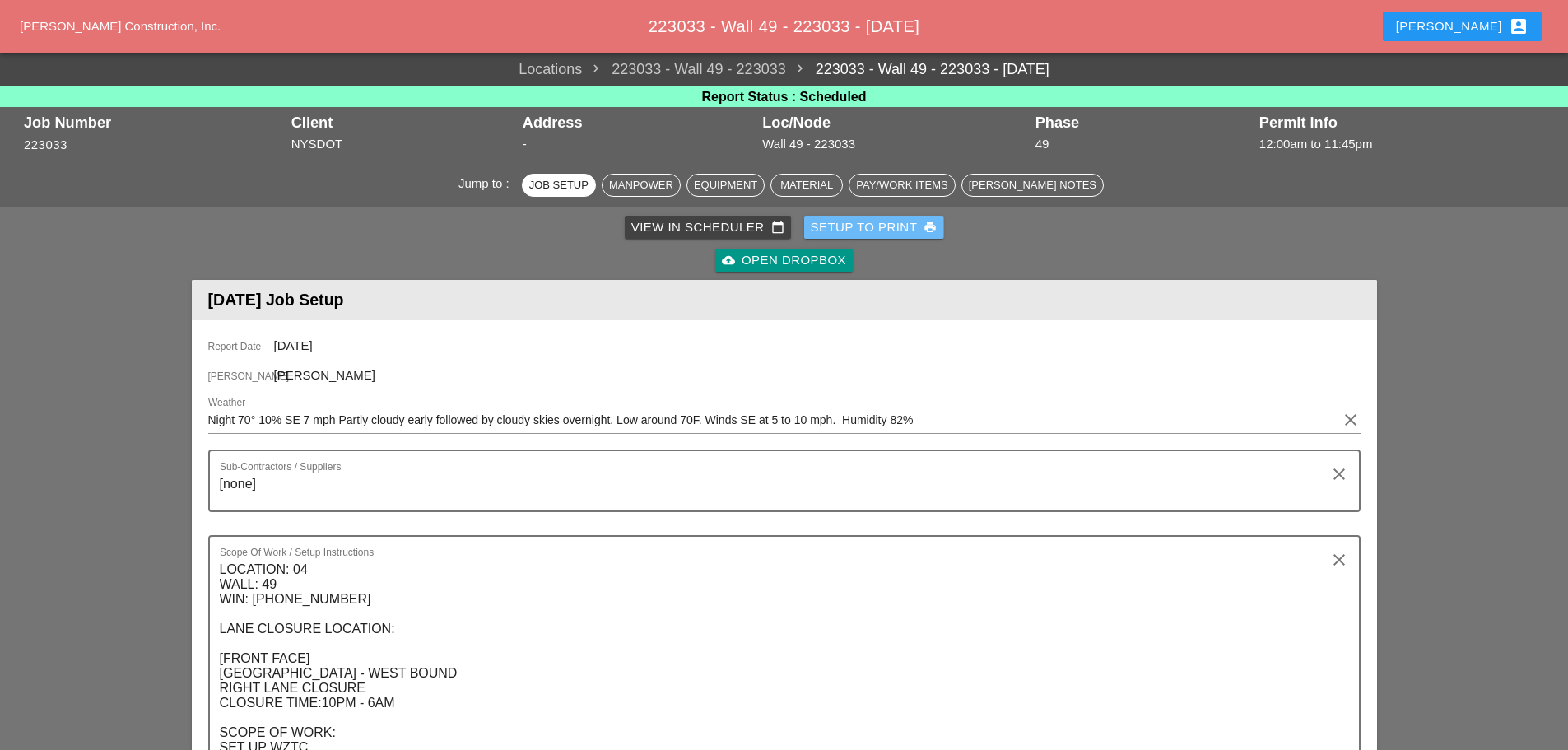
click at [870, 232] on div "Setup to Print print" at bounding box center [875, 227] width 127 height 19
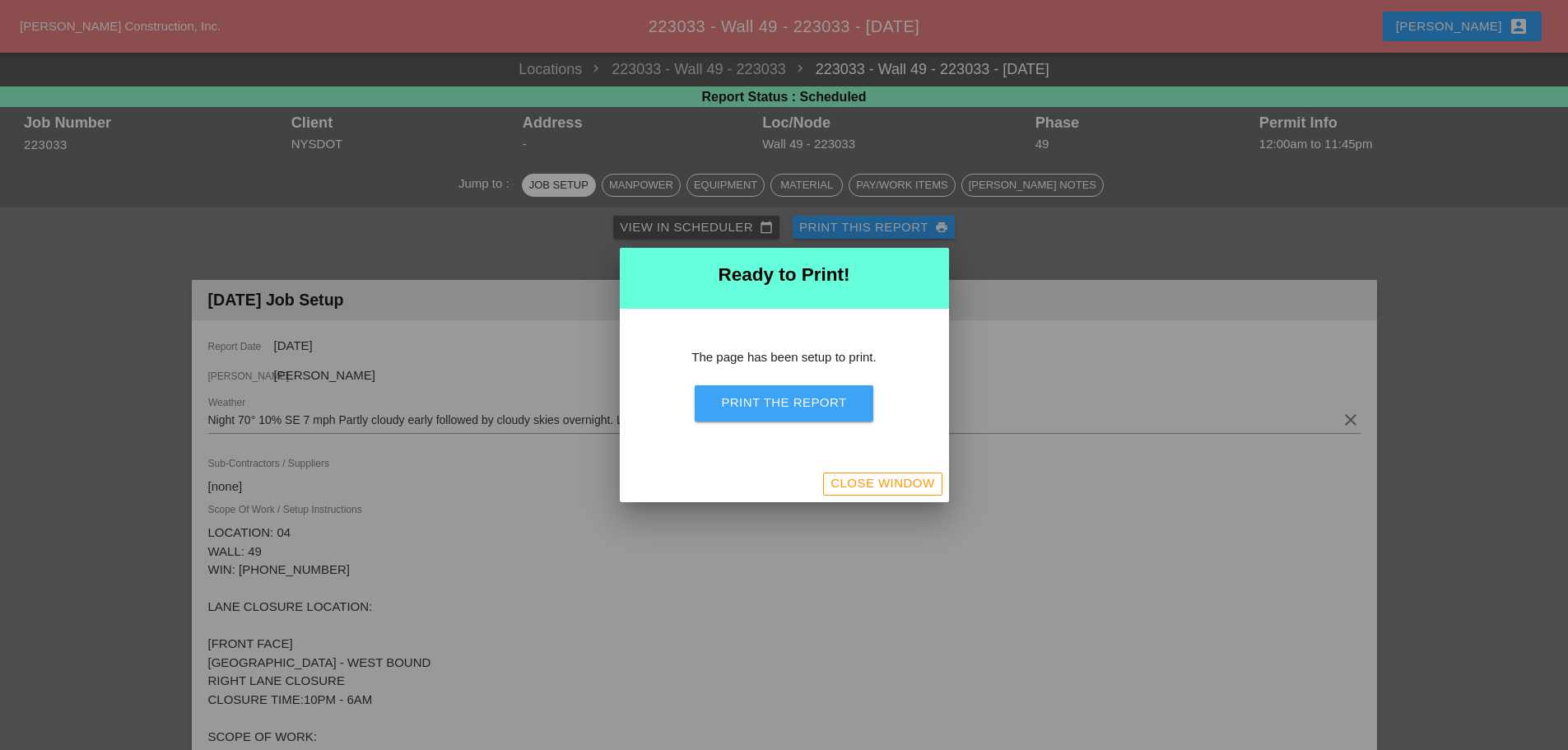
click at [748, 412] on div "Print the Report" at bounding box center [784, 403] width 125 height 19
drag, startPoint x: 765, startPoint y: 411, endPoint x: 1265, endPoint y: 637, distance: 548.7
click at [766, 411] on div "Print the Report" at bounding box center [784, 403] width 125 height 19
click at [904, 484] on div "Close Window" at bounding box center [882, 484] width 104 height 19
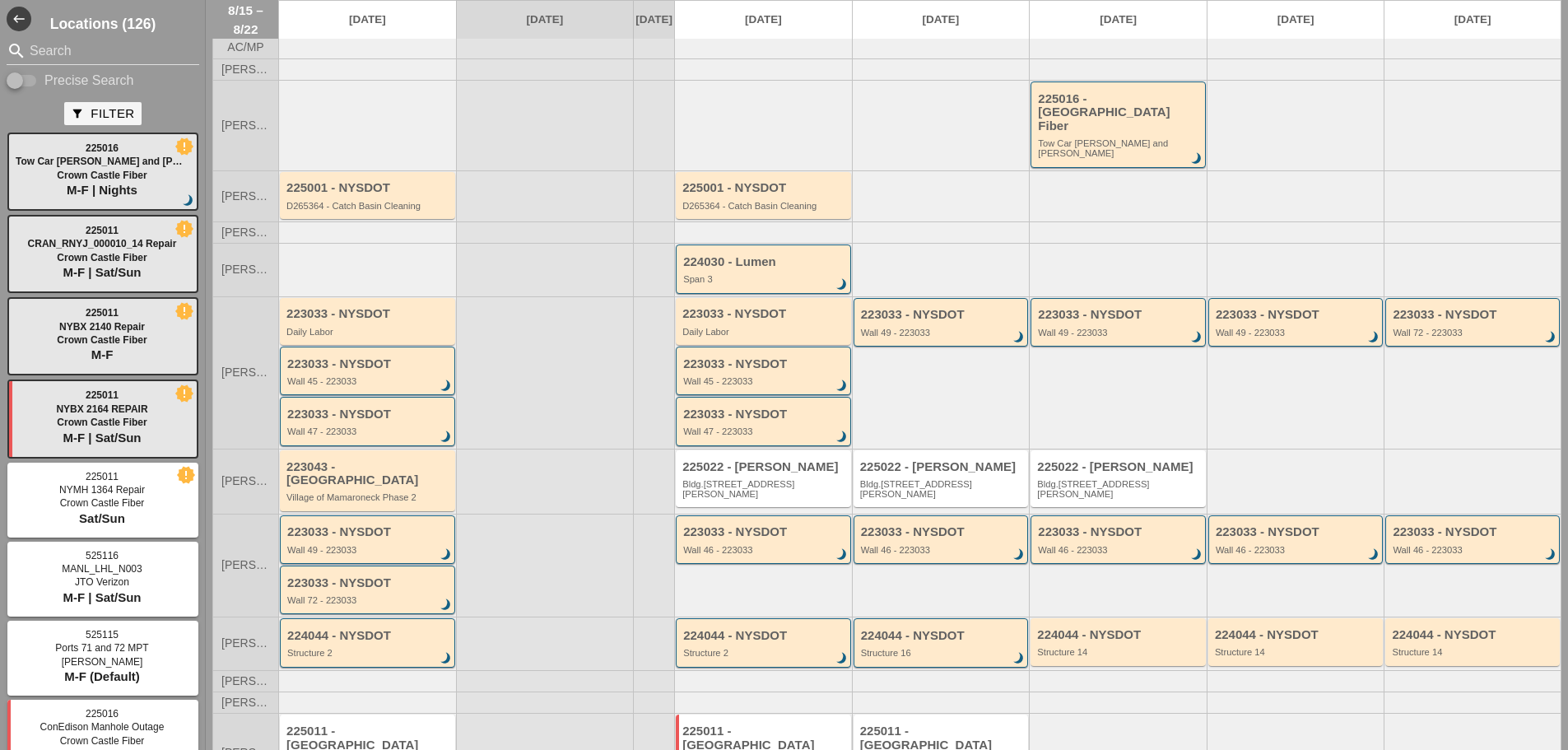
scroll to position [100, 0]
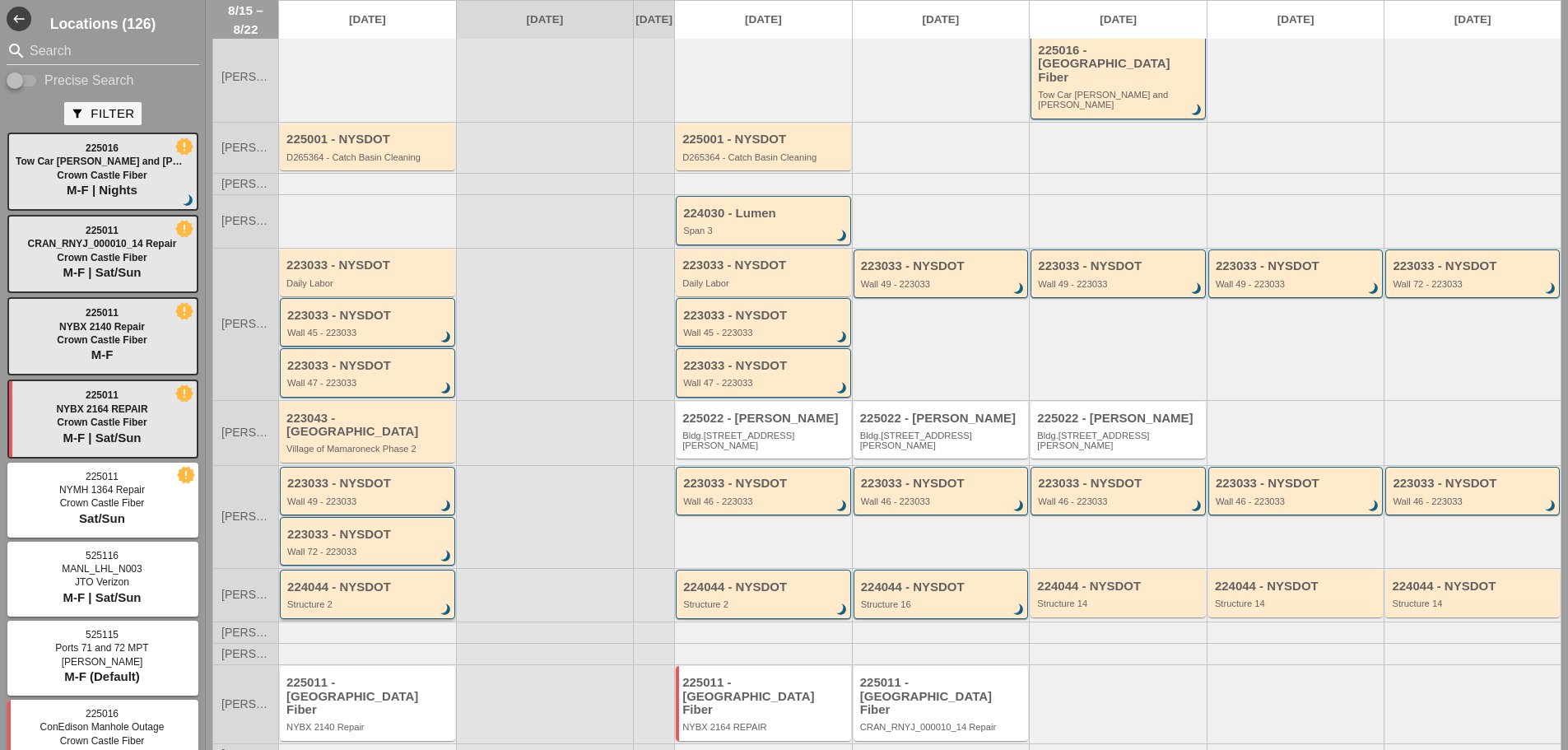
click at [384, 599] on div "Structure 2" at bounding box center [368, 604] width 163 height 10
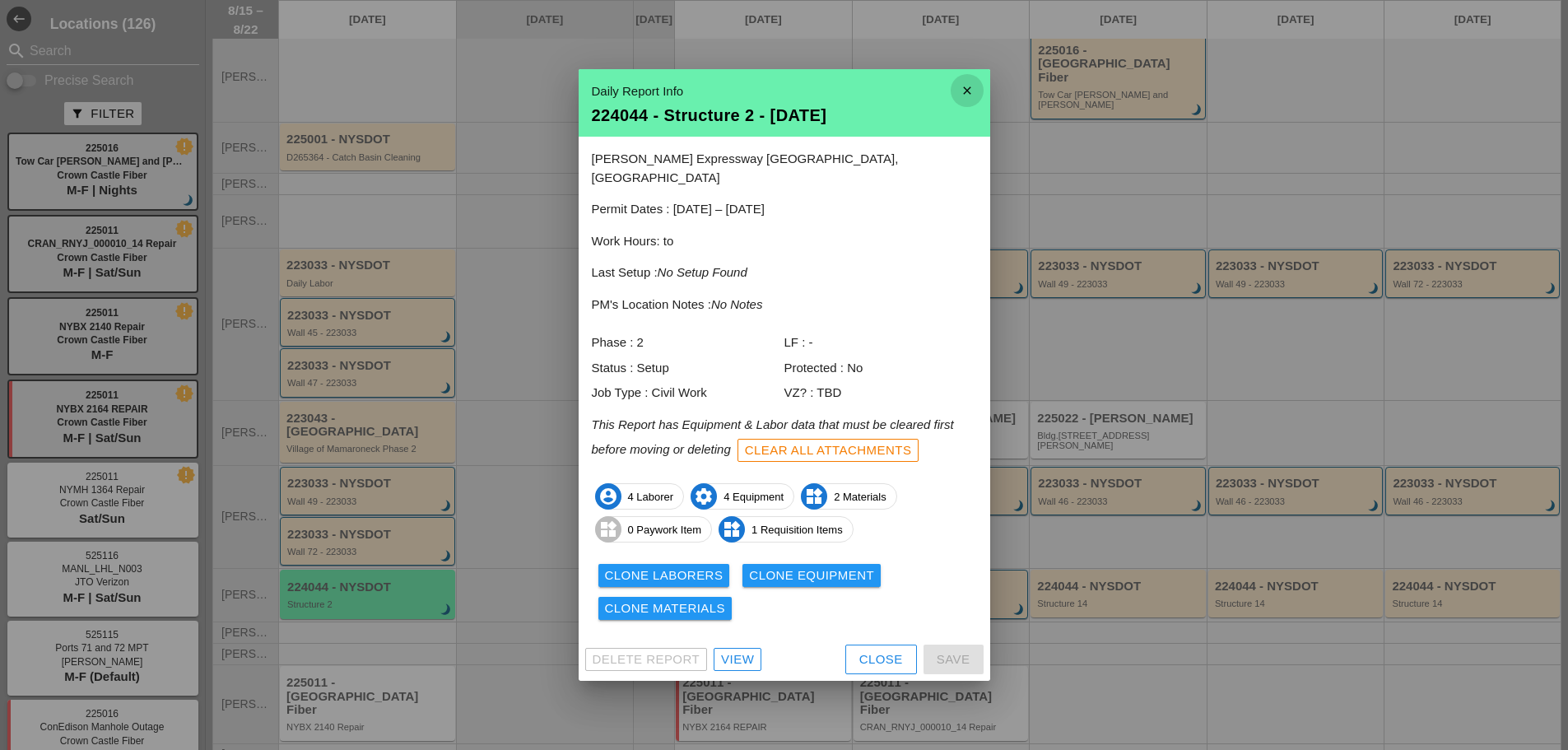
click at [951, 97] on icon "close" at bounding box center [967, 90] width 33 height 33
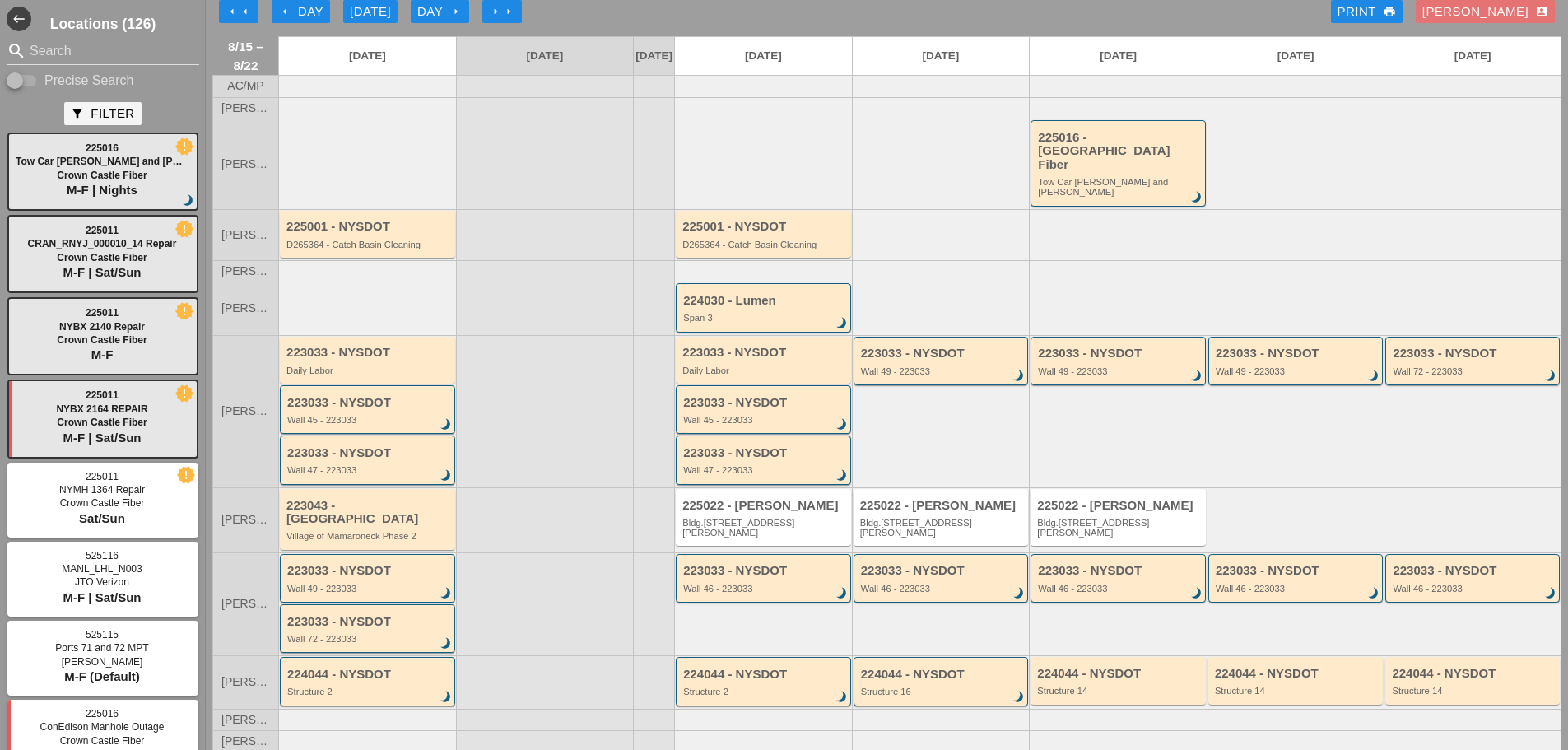
scroll to position [0, 0]
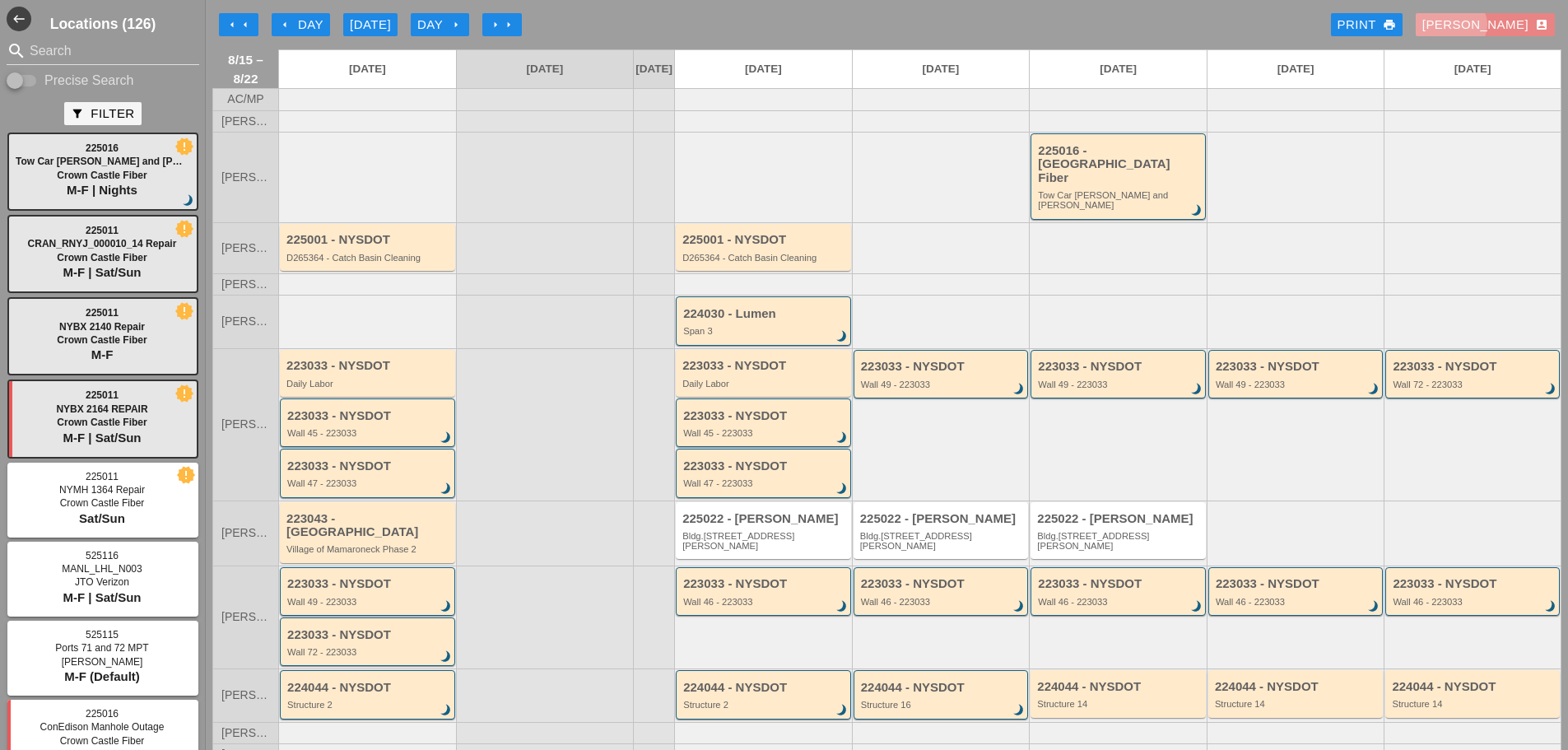
click at [1505, 18] on div "Enrico account_box" at bounding box center [1485, 25] width 126 height 19
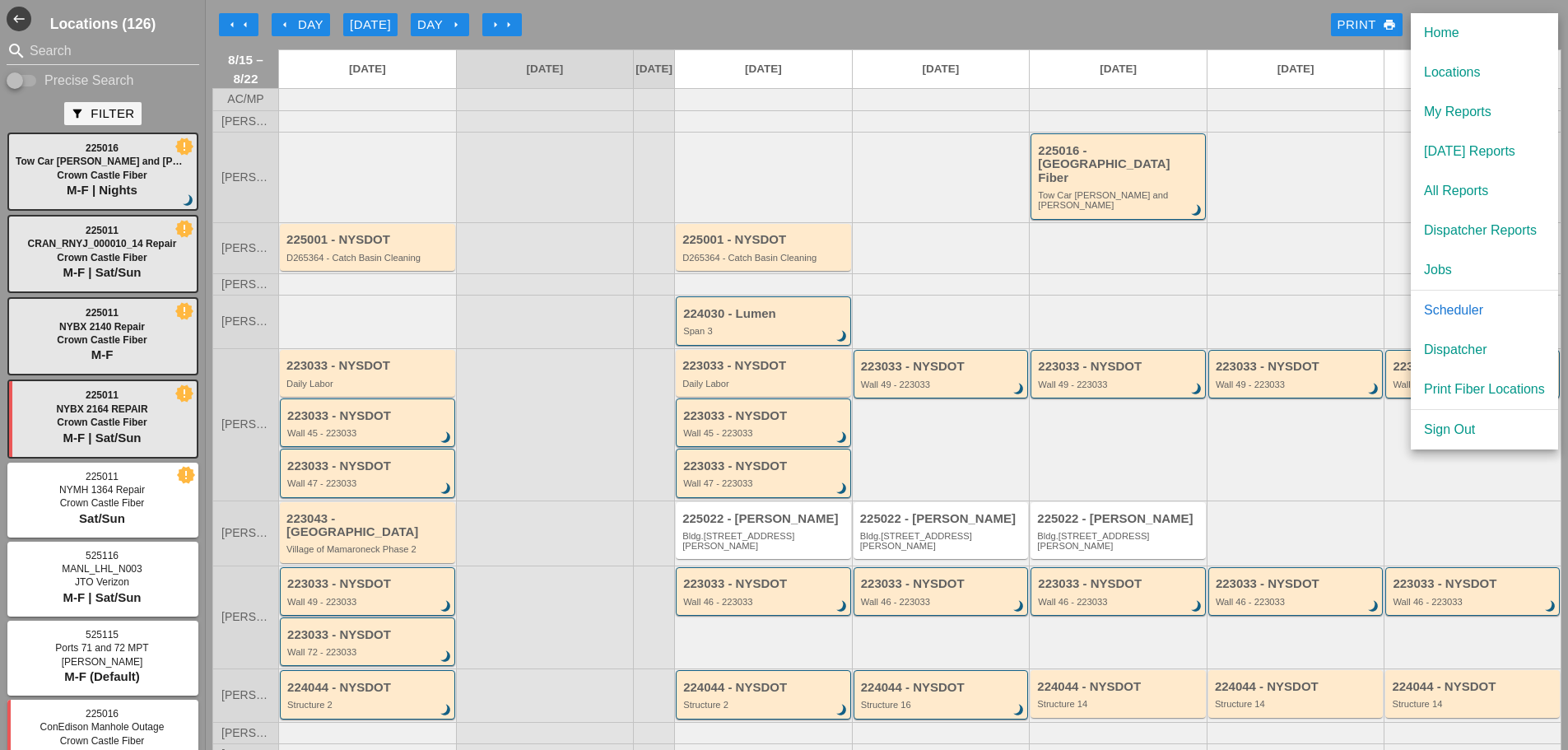
click at [1454, 341] on div "Dispatcher" at bounding box center [1484, 350] width 121 height 20
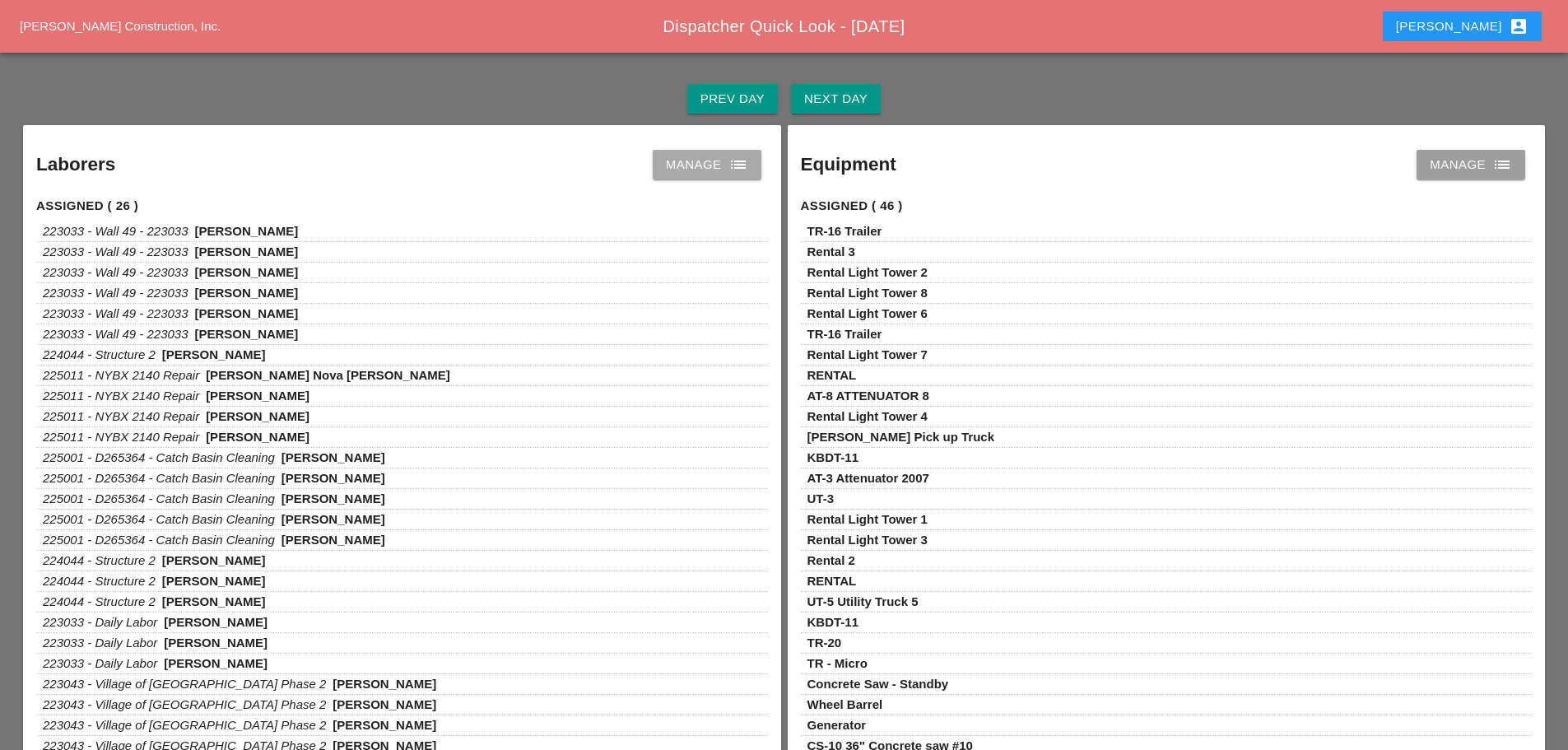
click at [744, 168] on icon "list" at bounding box center [738, 165] width 20 height 20
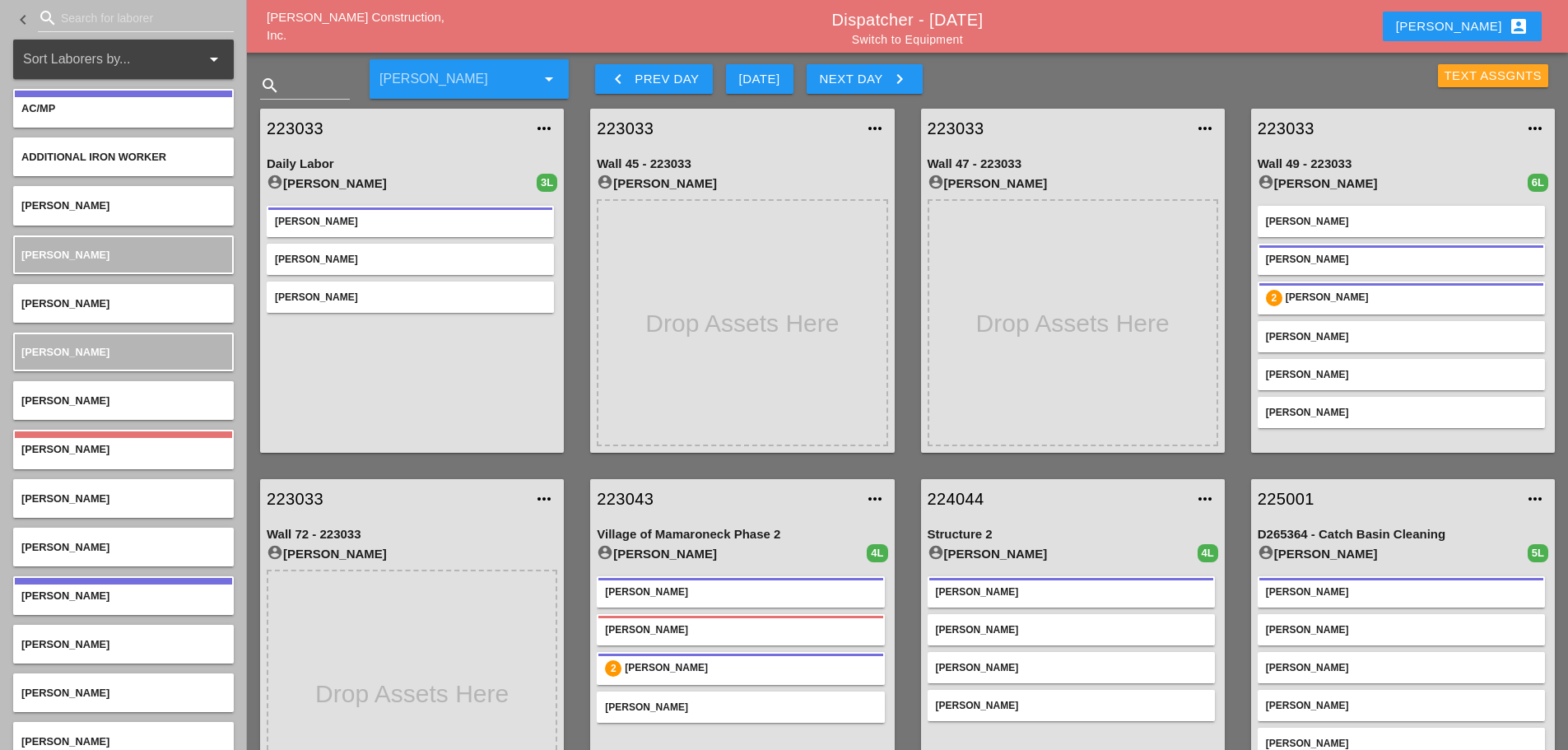
click at [1459, 75] on div "Text Assgnts" at bounding box center [1494, 76] width 98 height 19
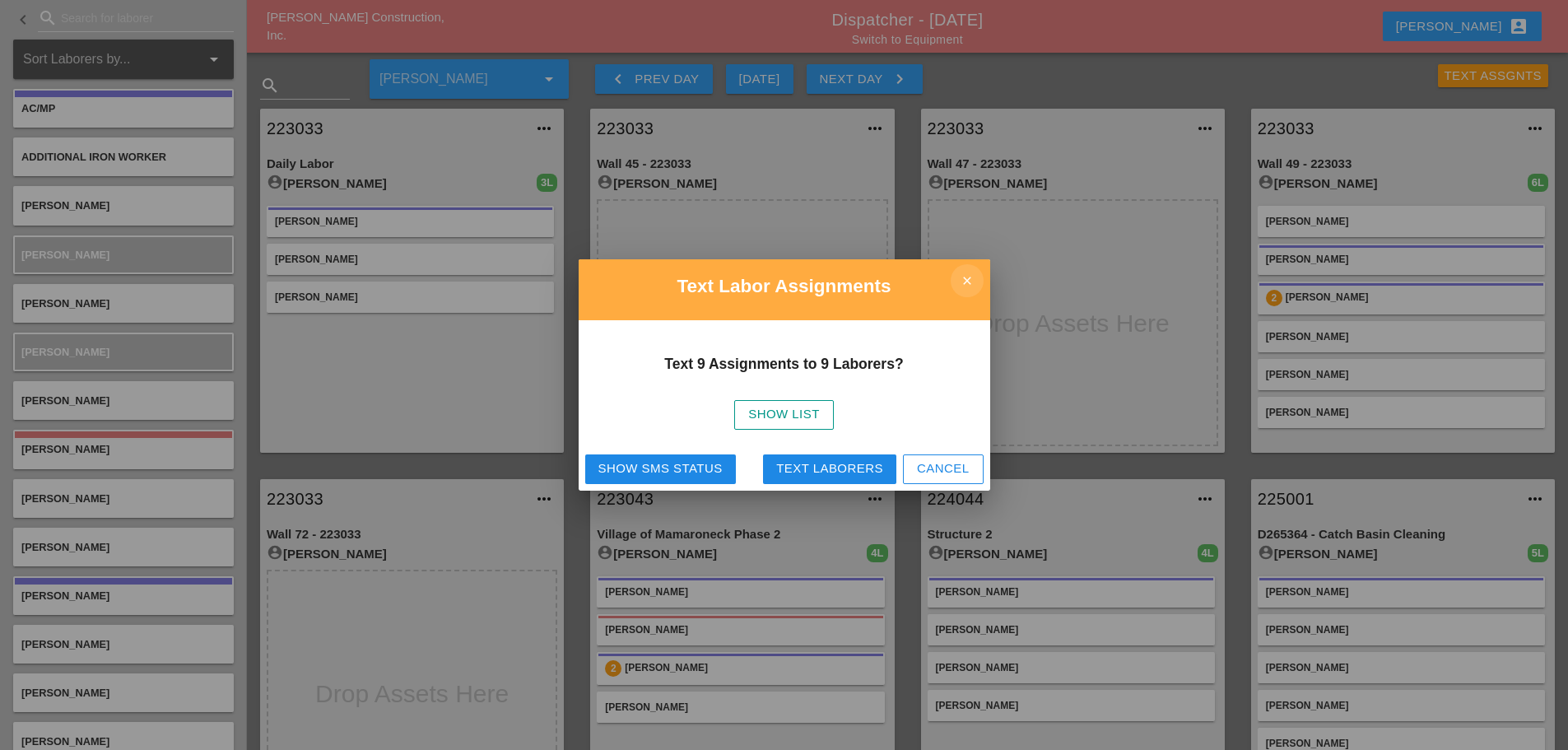
click at [973, 278] on icon "close" at bounding box center [967, 280] width 33 height 33
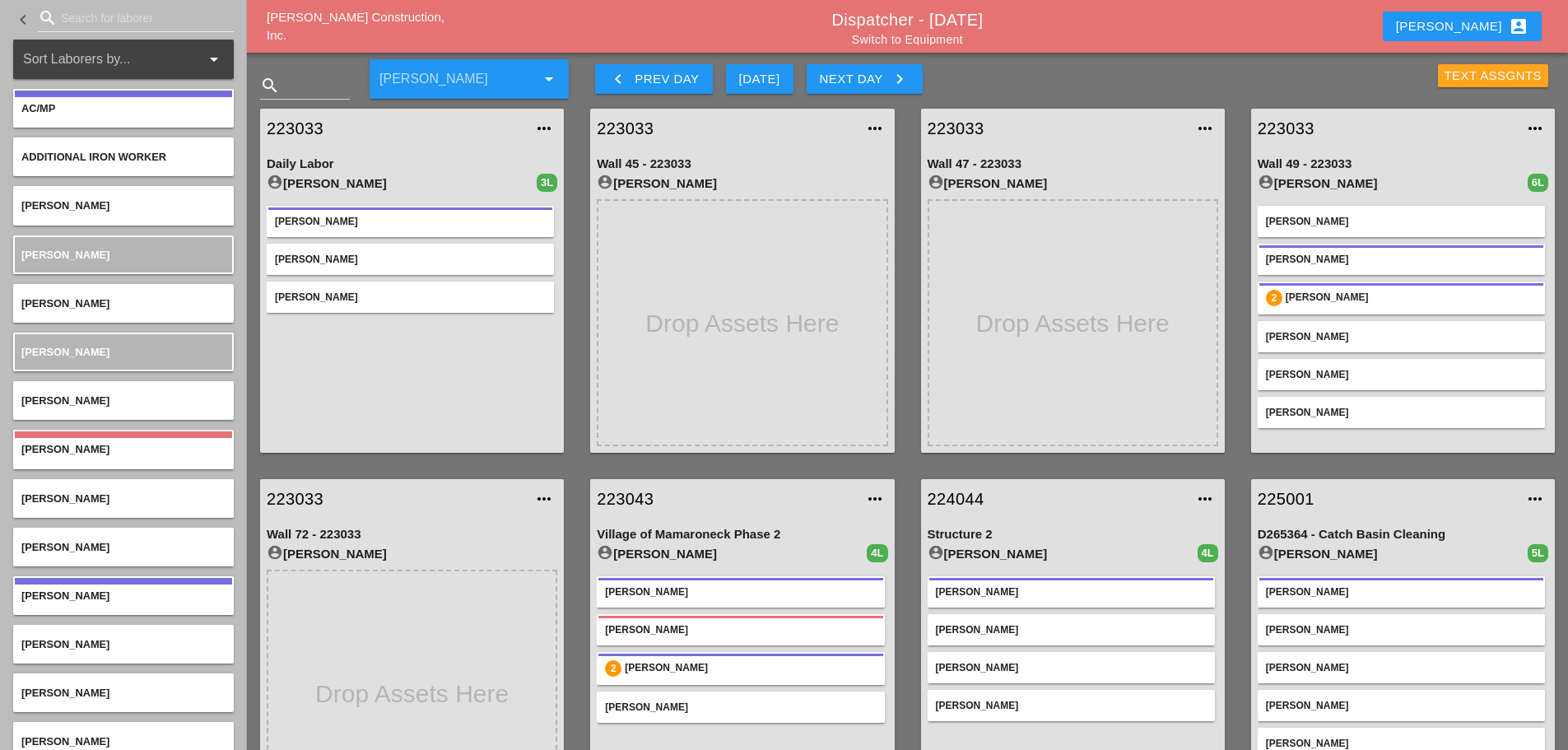
click at [1483, 78] on div "Text Assgnts" at bounding box center [1494, 76] width 98 height 19
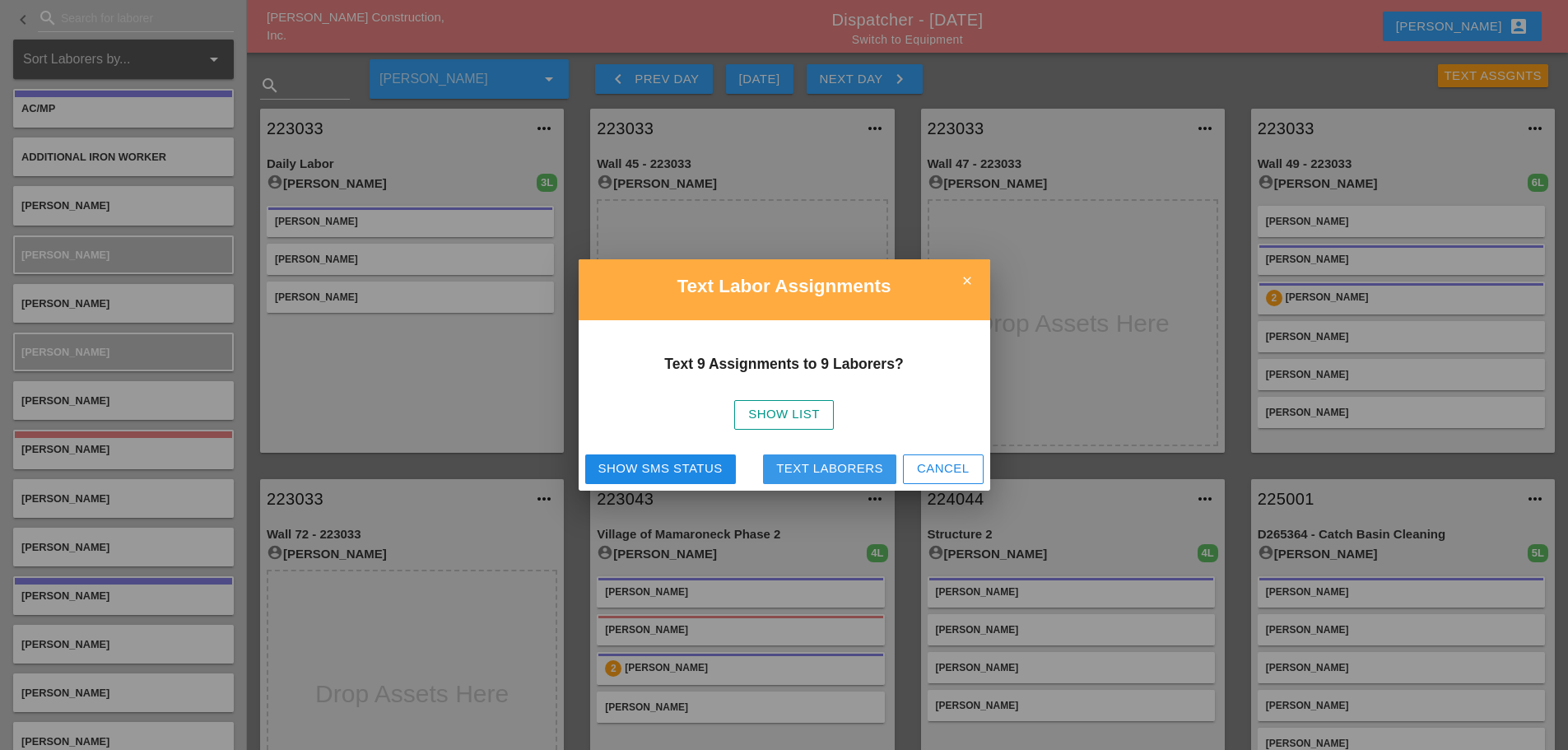
click at [837, 474] on div "Text Laborers" at bounding box center [830, 469] width 107 height 19
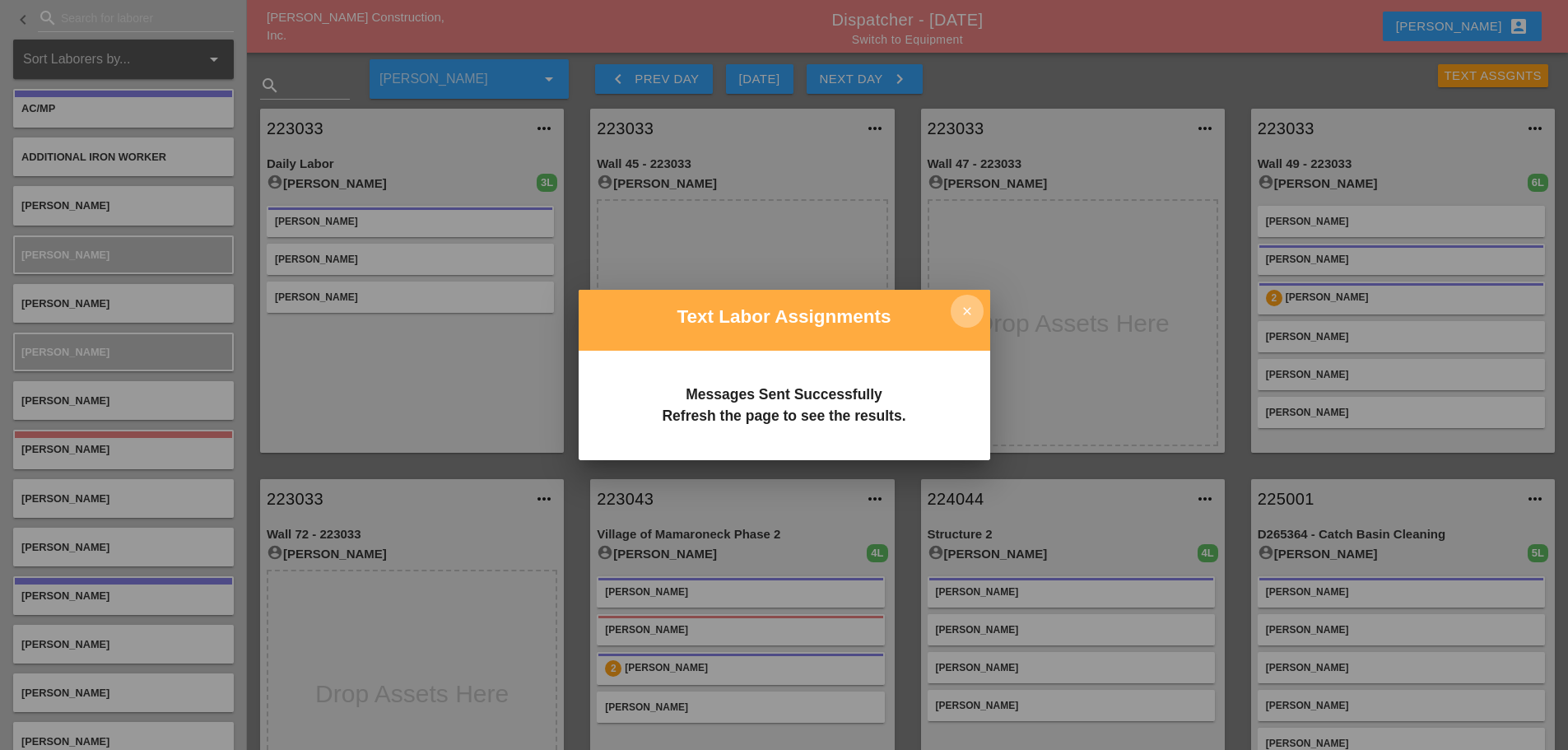
click at [974, 308] on icon "close" at bounding box center [967, 311] width 33 height 33
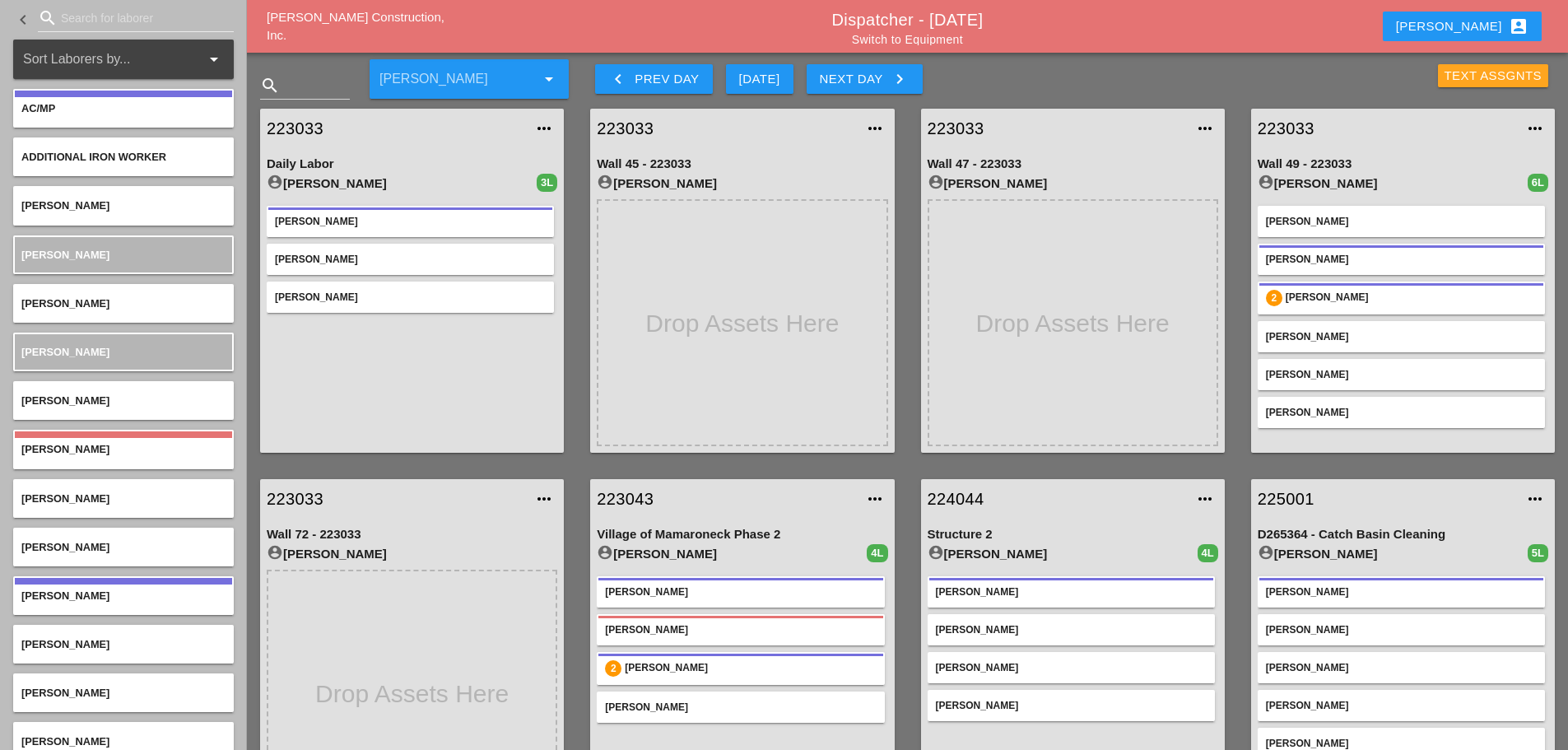
click at [1464, 75] on div "Text Assgnts" at bounding box center [1494, 76] width 98 height 19
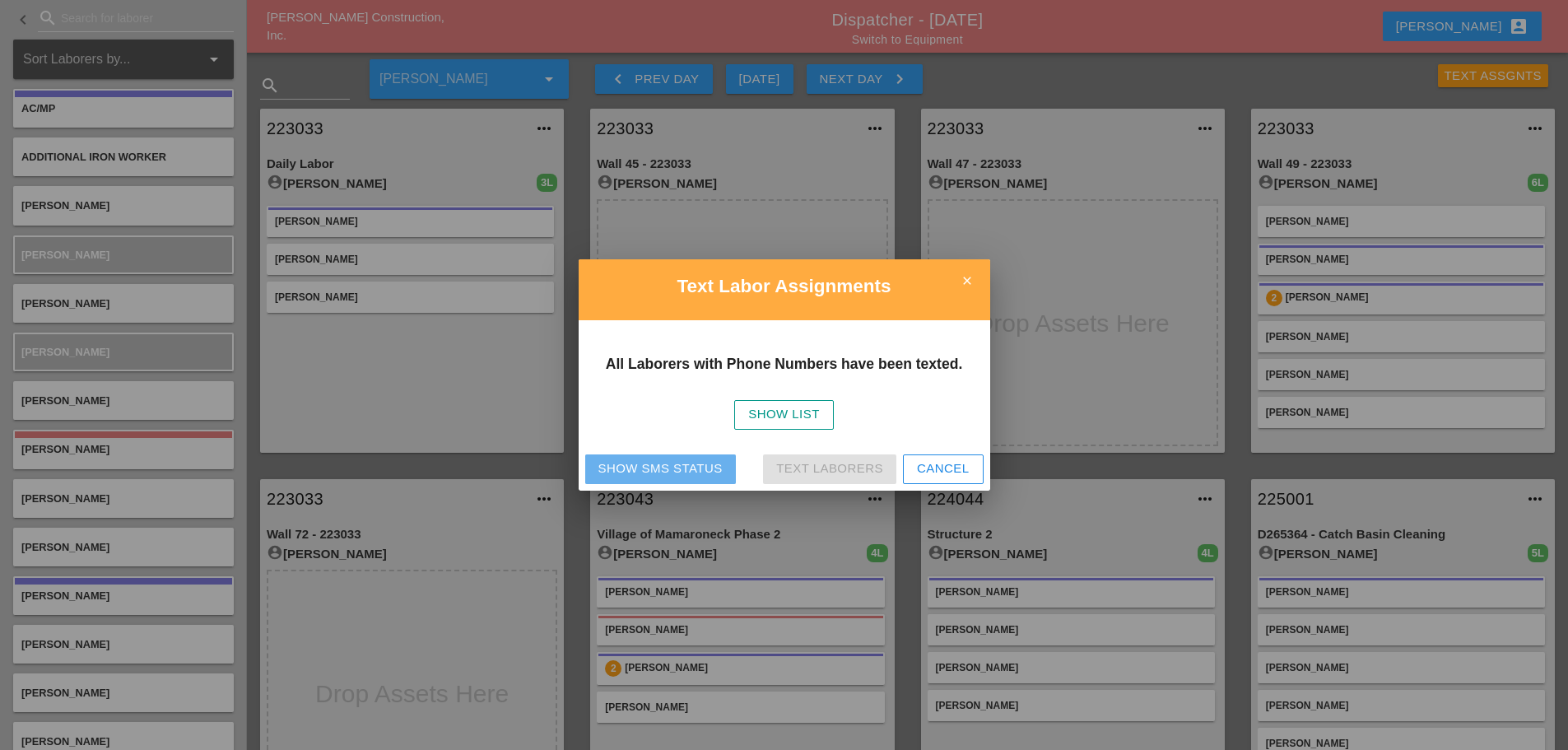
click at [649, 470] on div "Show SMS Status" at bounding box center [661, 469] width 124 height 19
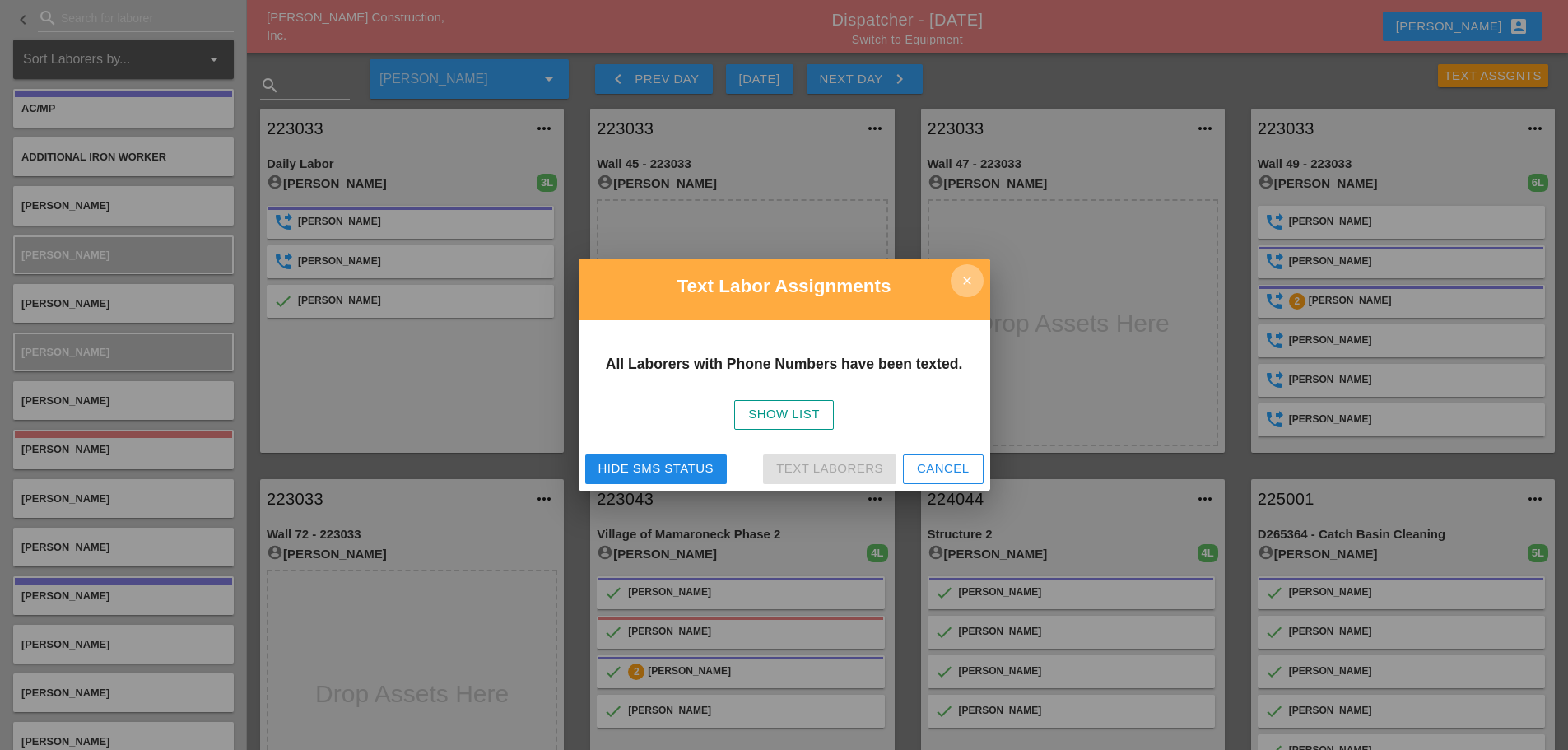
click at [966, 278] on icon "close" at bounding box center [967, 280] width 33 height 33
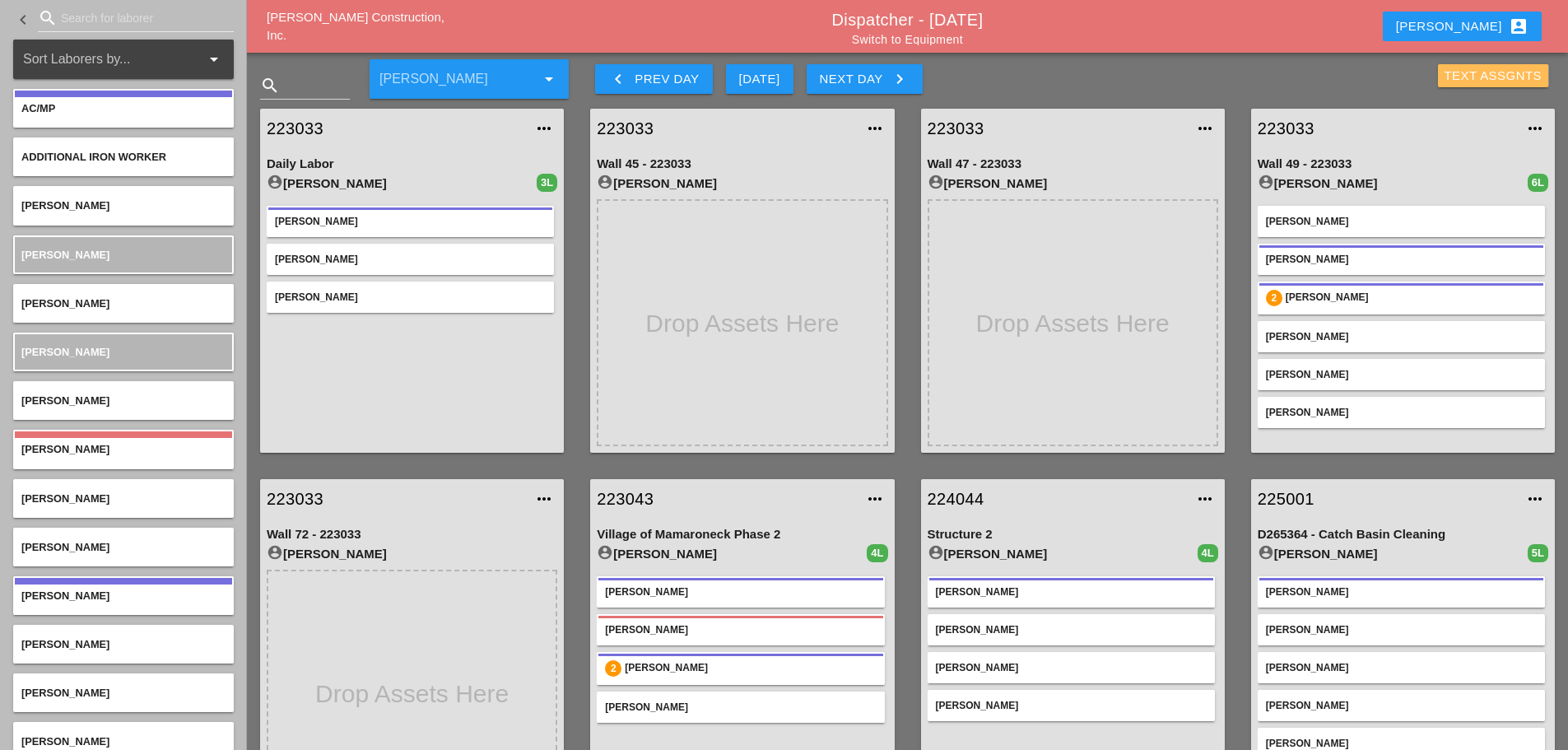
click at [1469, 71] on div "Text Assgnts" at bounding box center [1494, 76] width 98 height 19
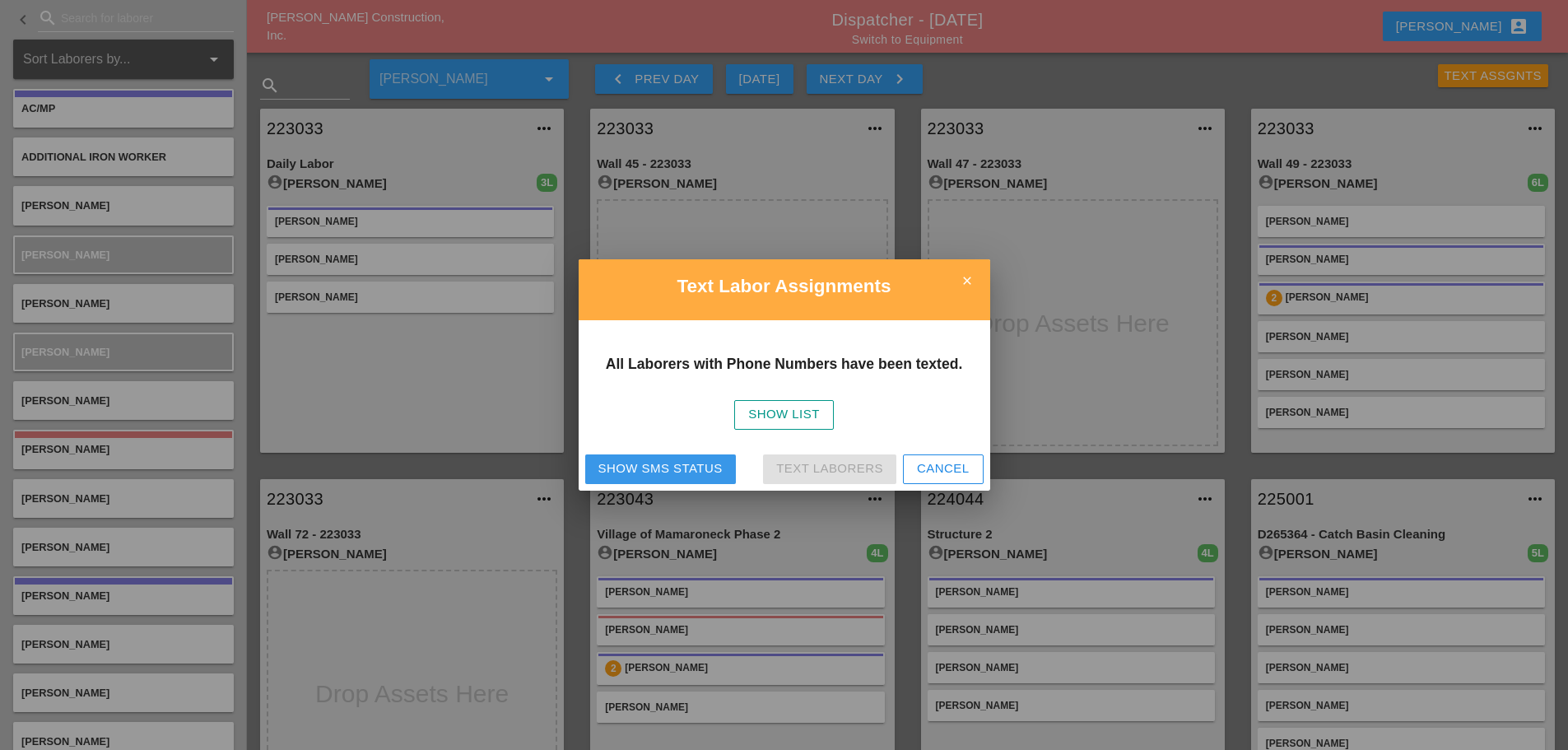
click at [630, 465] on div "Show SMS Status" at bounding box center [661, 469] width 124 height 19
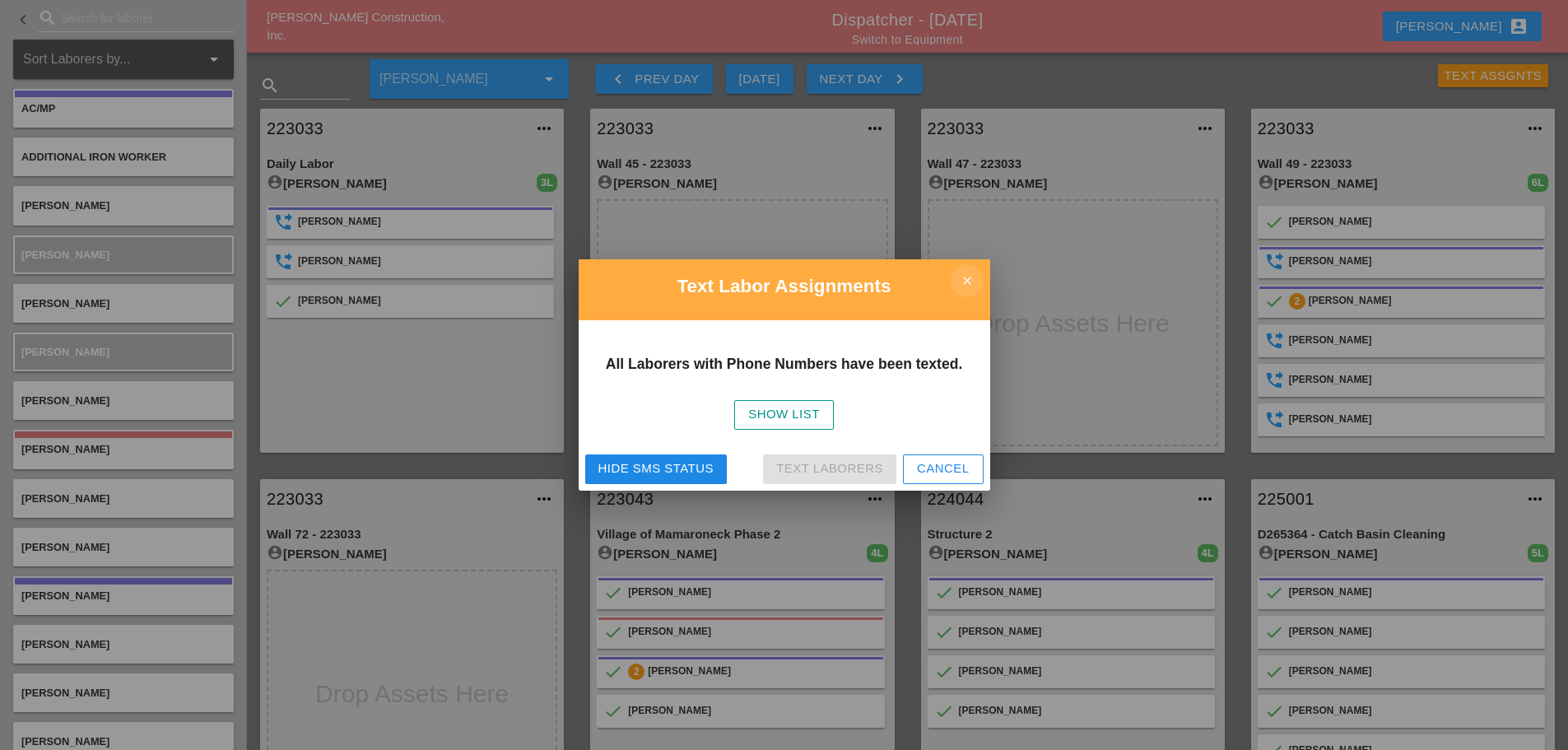
click at [972, 285] on icon "close" at bounding box center [967, 280] width 33 height 33
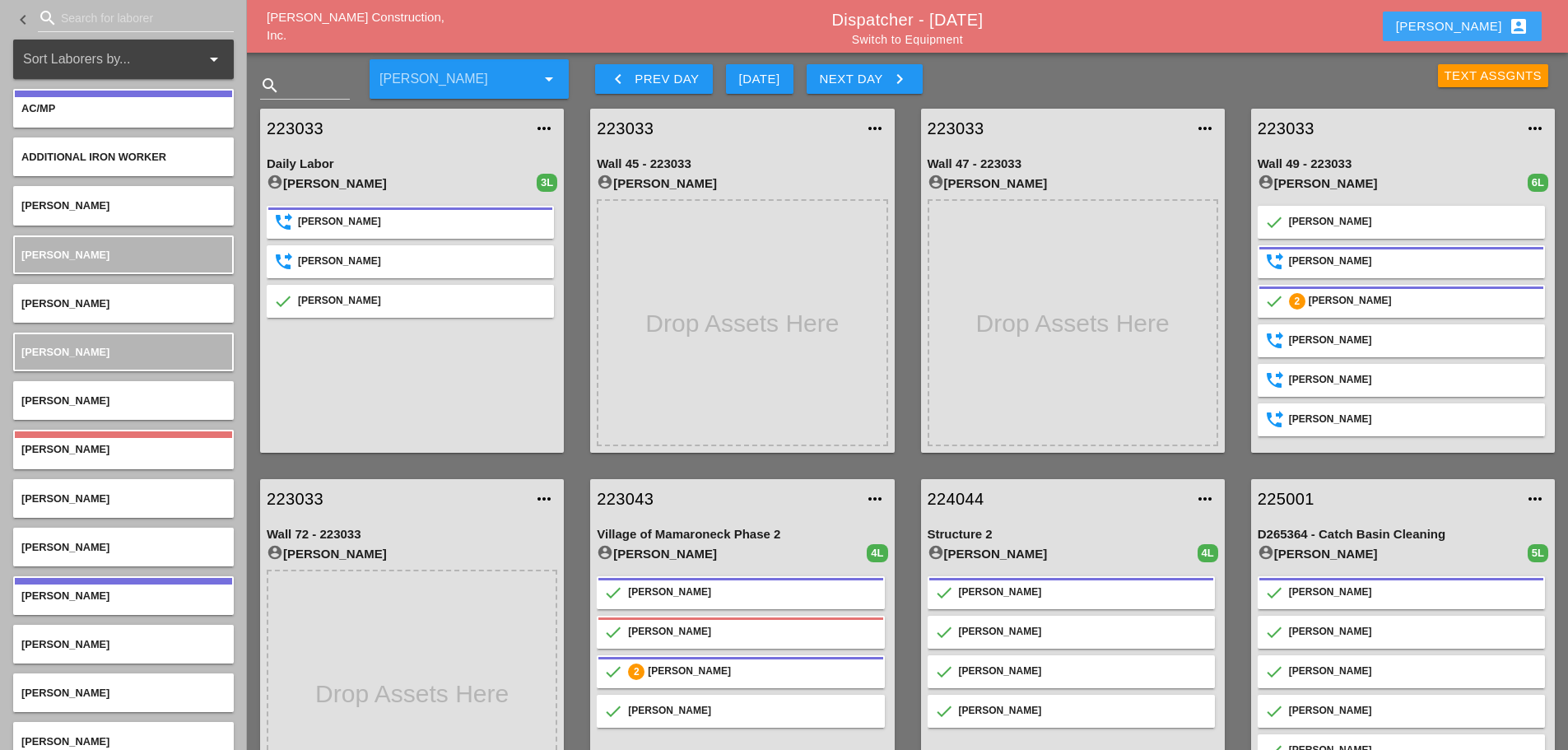
click at [1480, 26] on div "Enrico account_box" at bounding box center [1463, 27] width 133 height 20
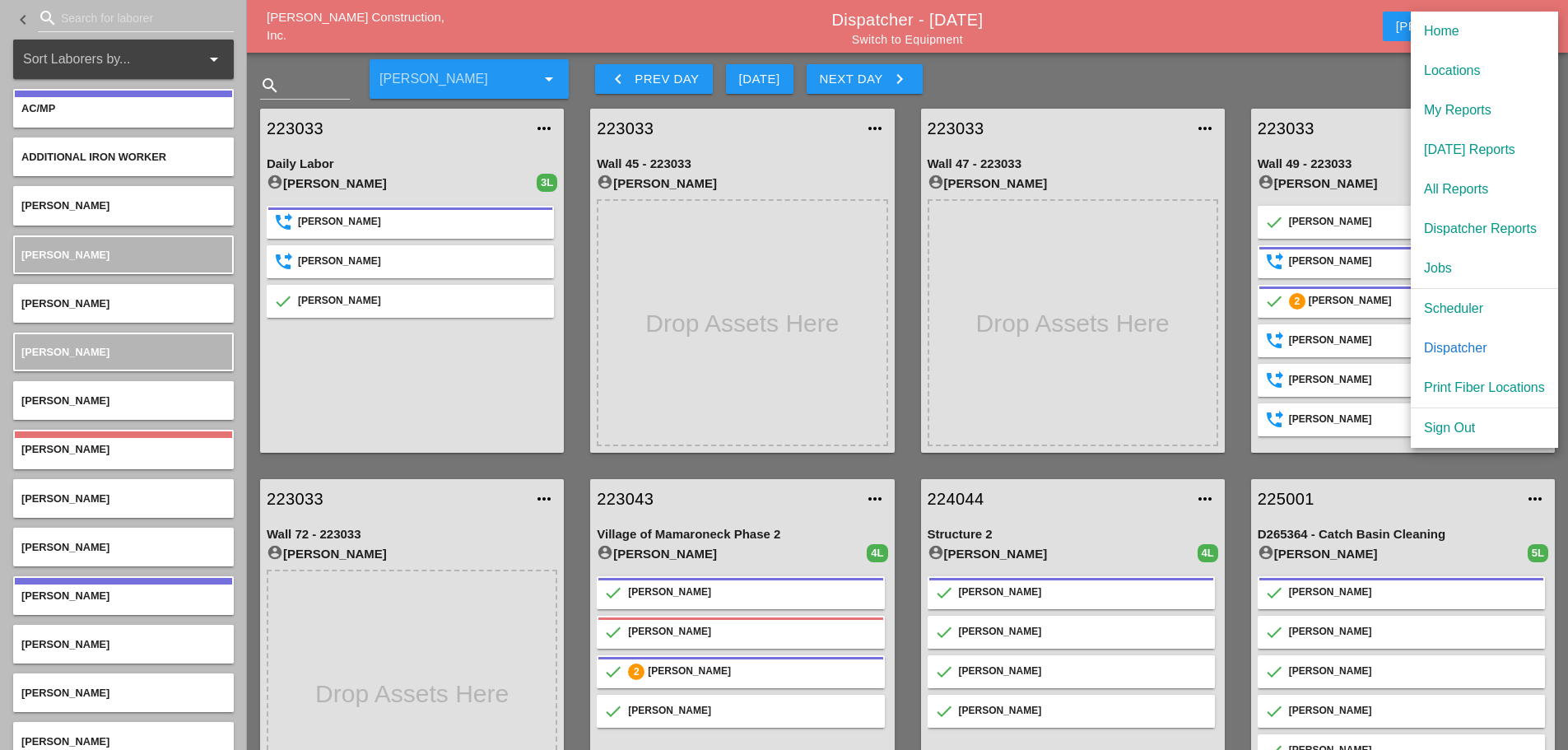
click at [1487, 146] on div "[DATE] Reports" at bounding box center [1484, 150] width 121 height 20
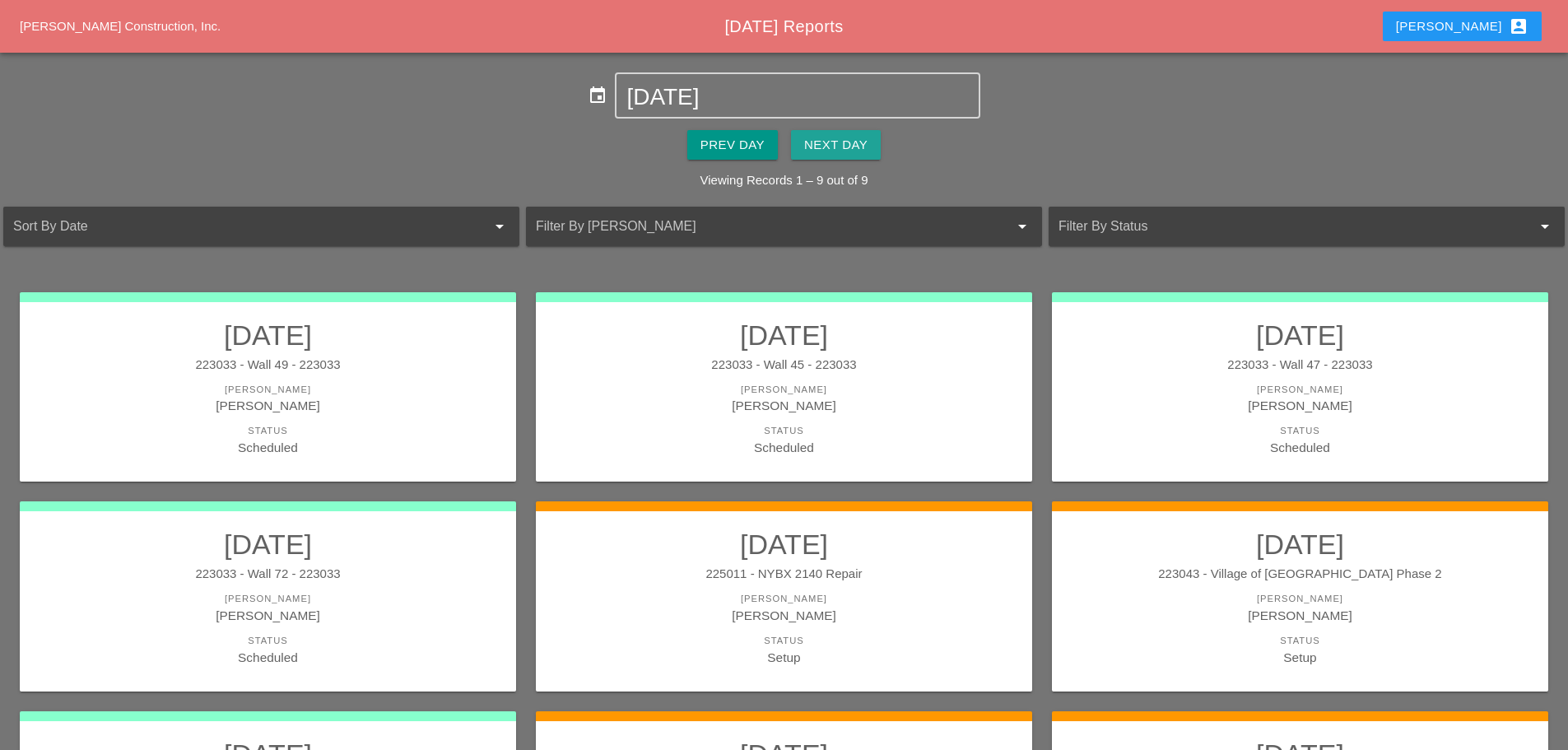
click at [865, 142] on div "Next Day" at bounding box center [836, 145] width 63 height 19
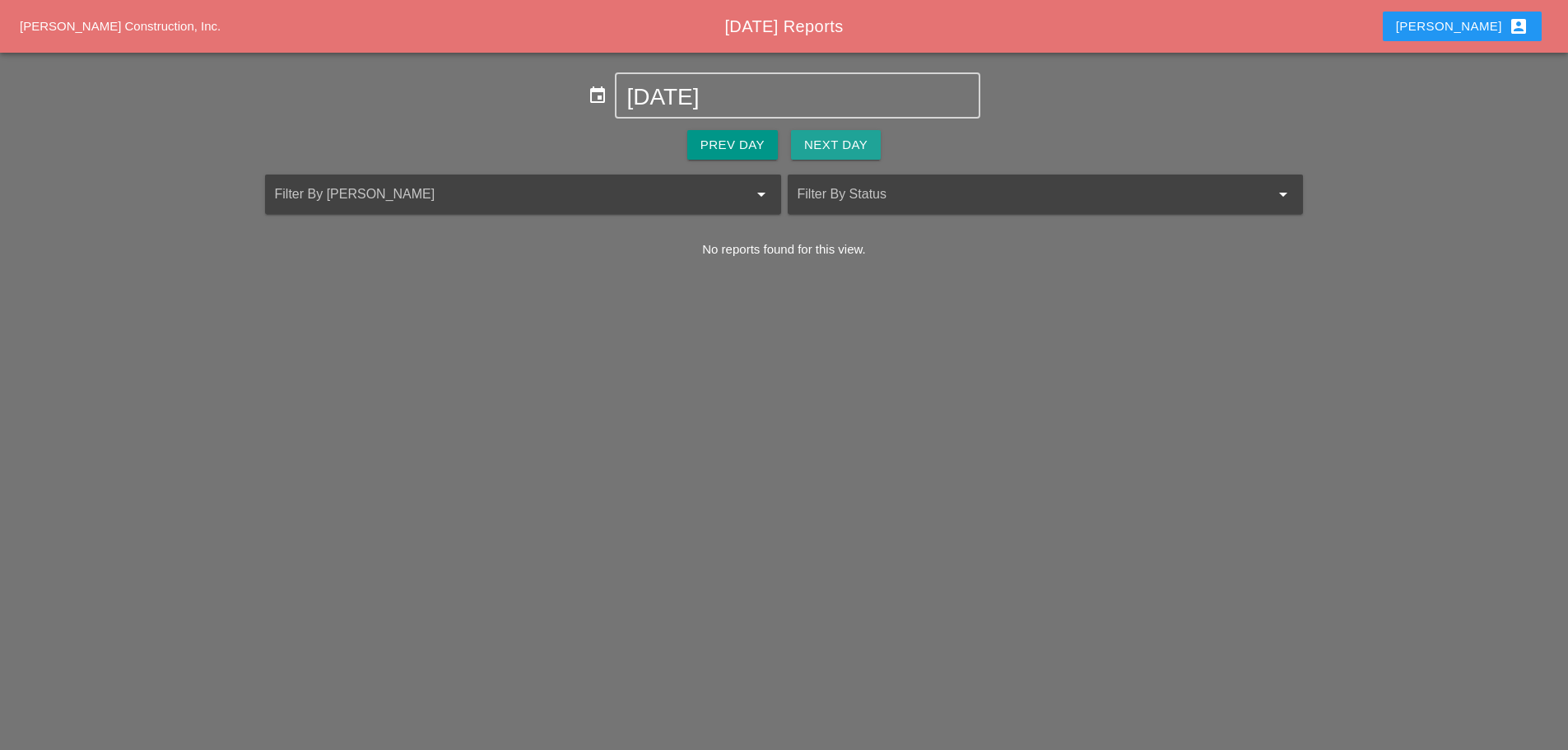
click at [865, 142] on div "Next Day" at bounding box center [836, 145] width 63 height 19
click at [865, 142] on div "Next Day" at bounding box center [836, 145] width 63 height 19
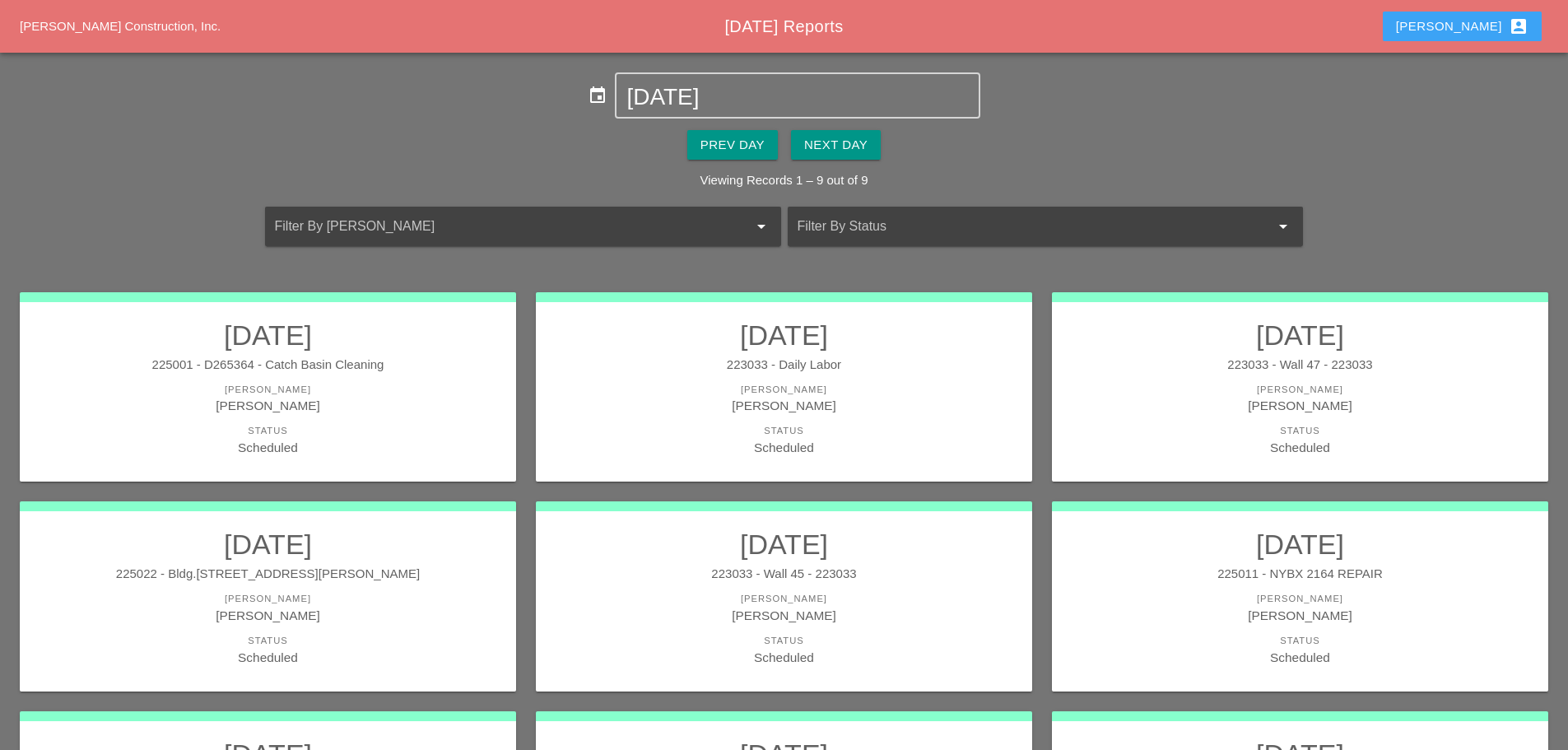
click at [1471, 24] on div "Enrico account_box" at bounding box center [1463, 27] width 133 height 20
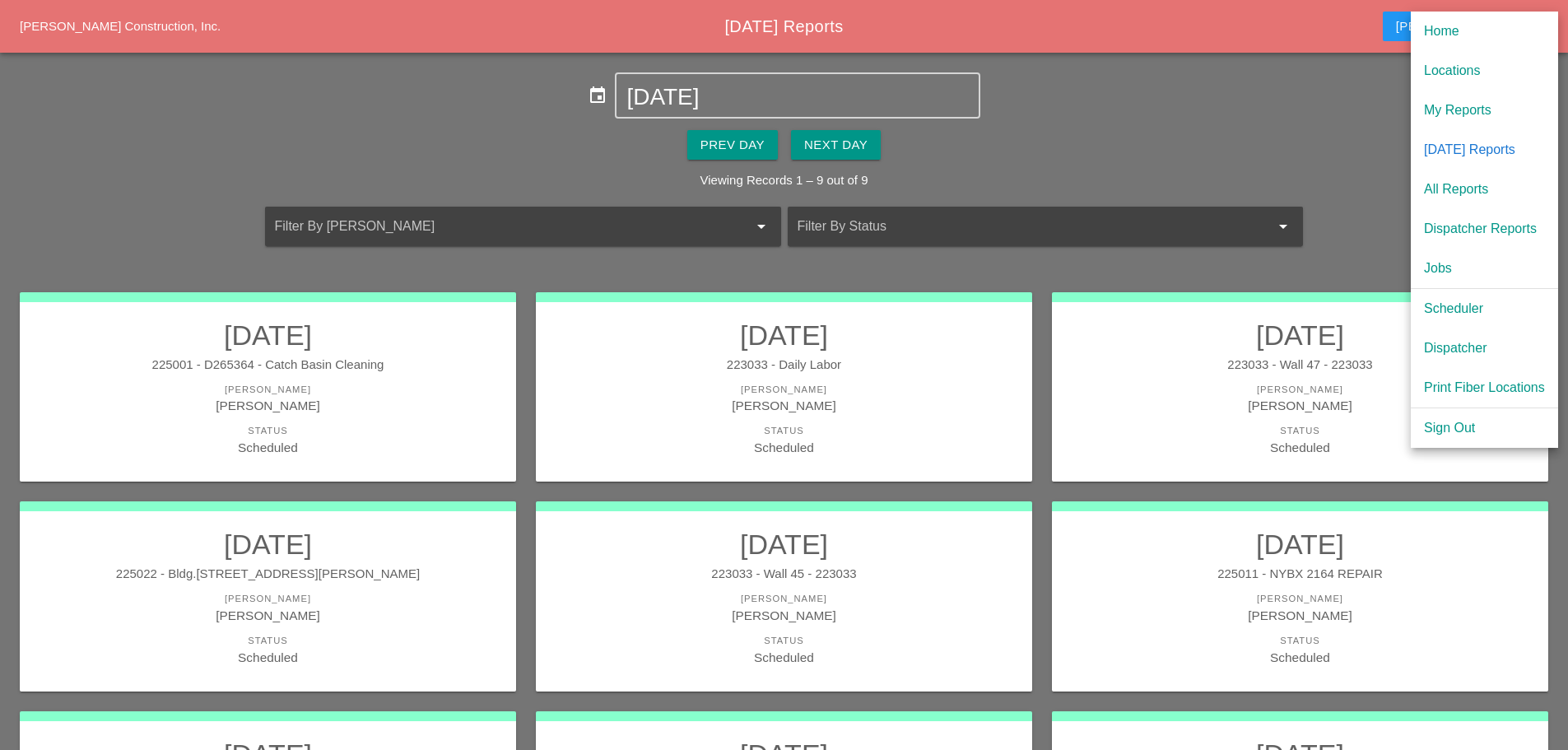
click at [1457, 308] on div "Scheduler" at bounding box center [1484, 309] width 121 height 20
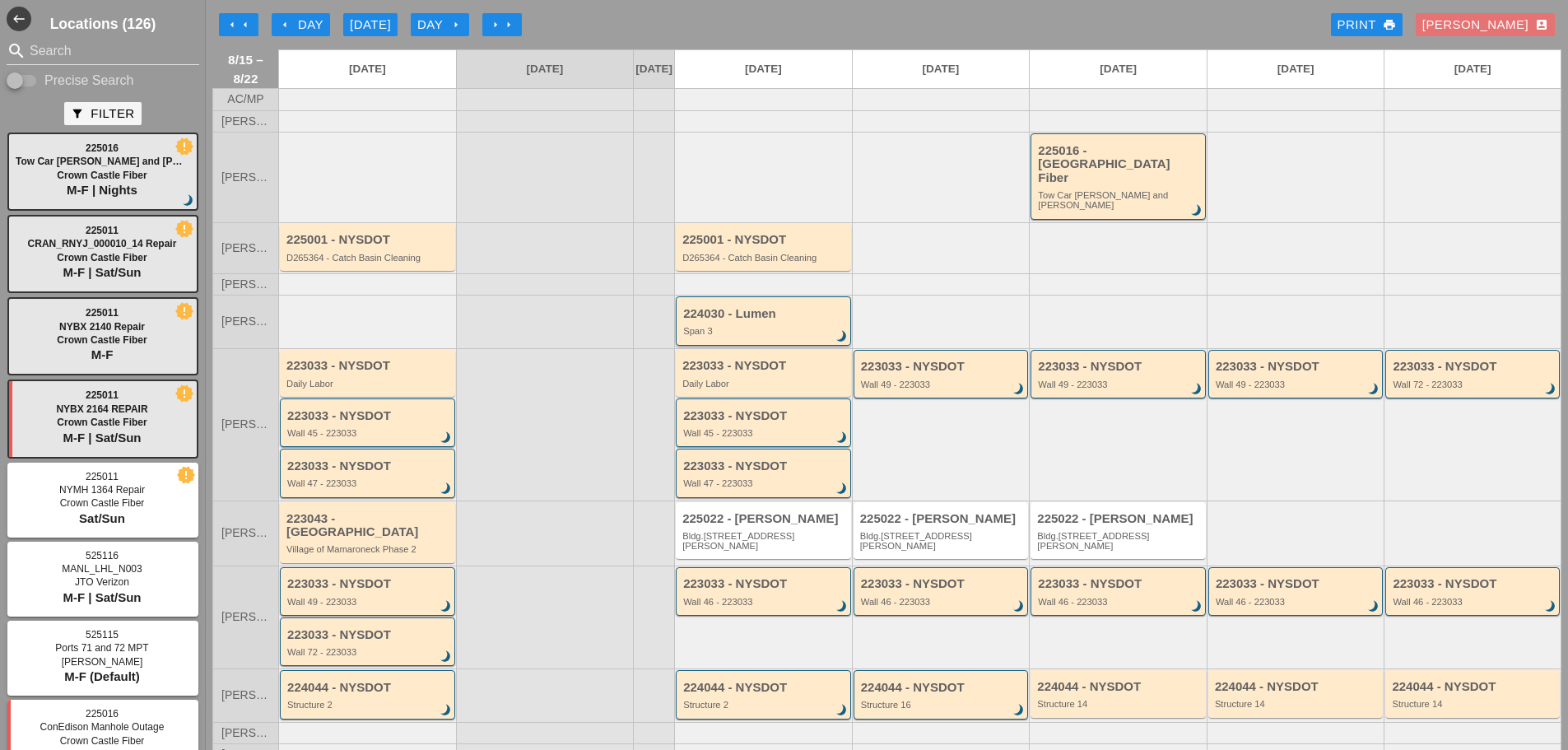
click at [753, 326] on div "Span 3" at bounding box center [764, 331] width 163 height 10
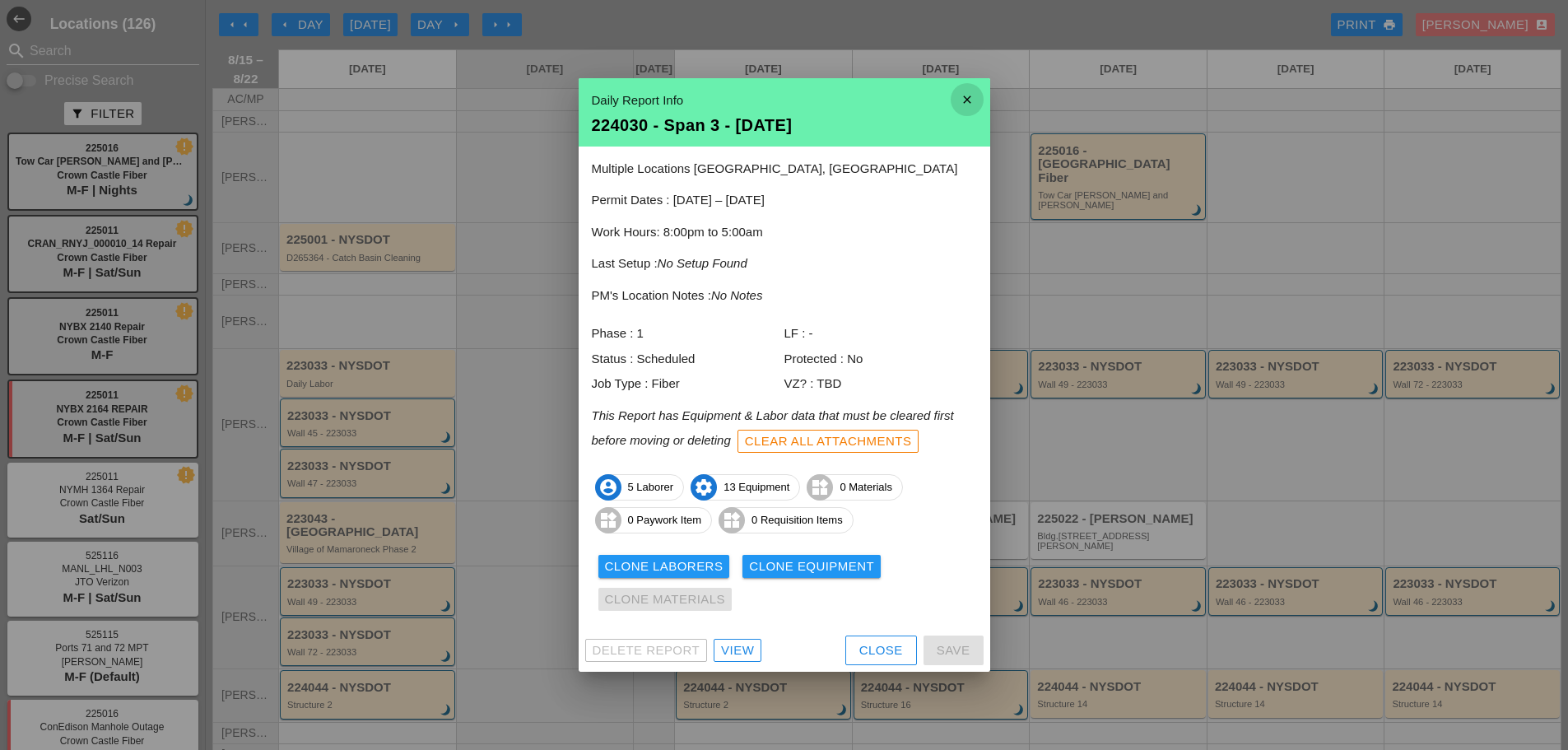
click at [972, 99] on icon "close" at bounding box center [967, 99] width 33 height 33
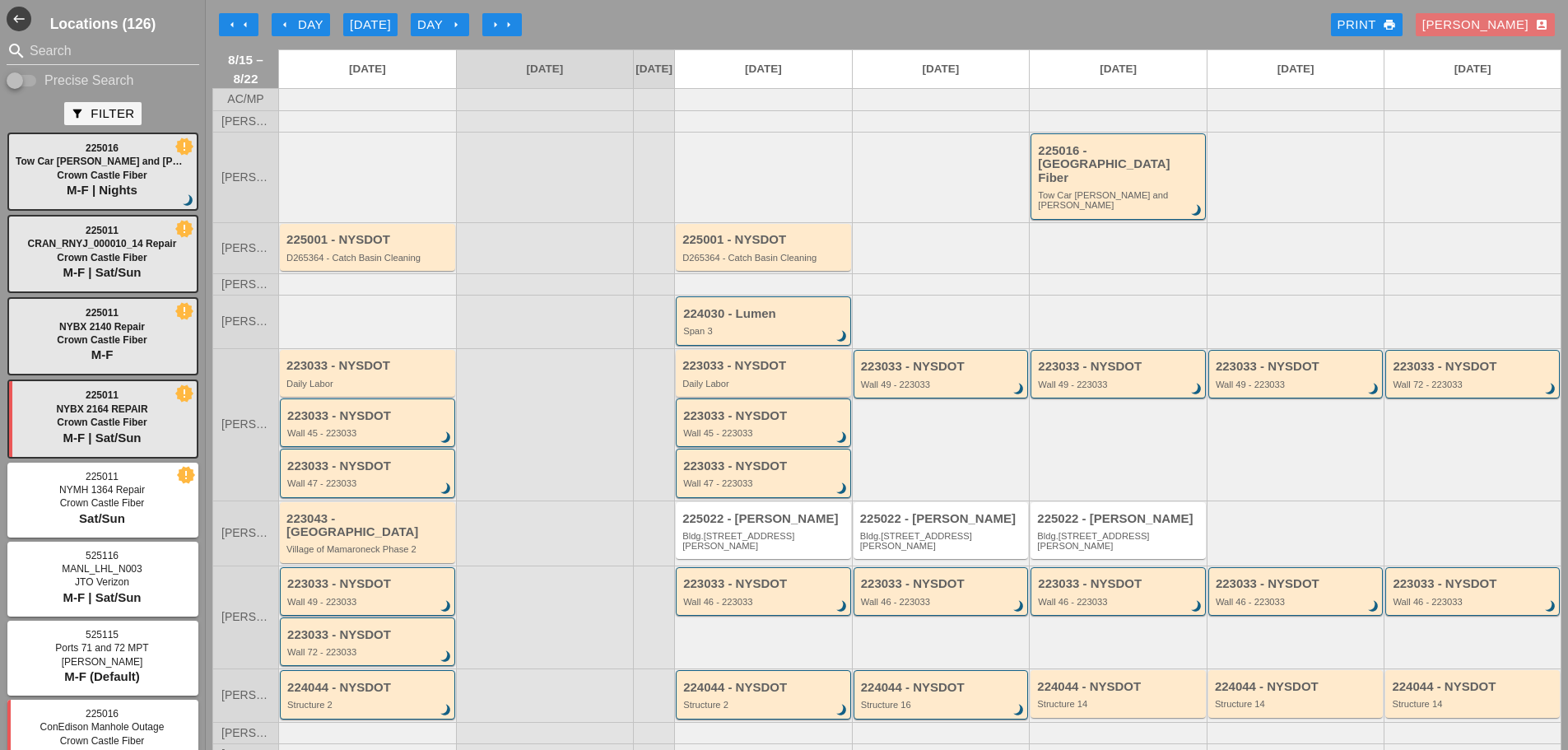
click at [827, 378] on div "Daily Labor" at bounding box center [764, 383] width 165 height 10
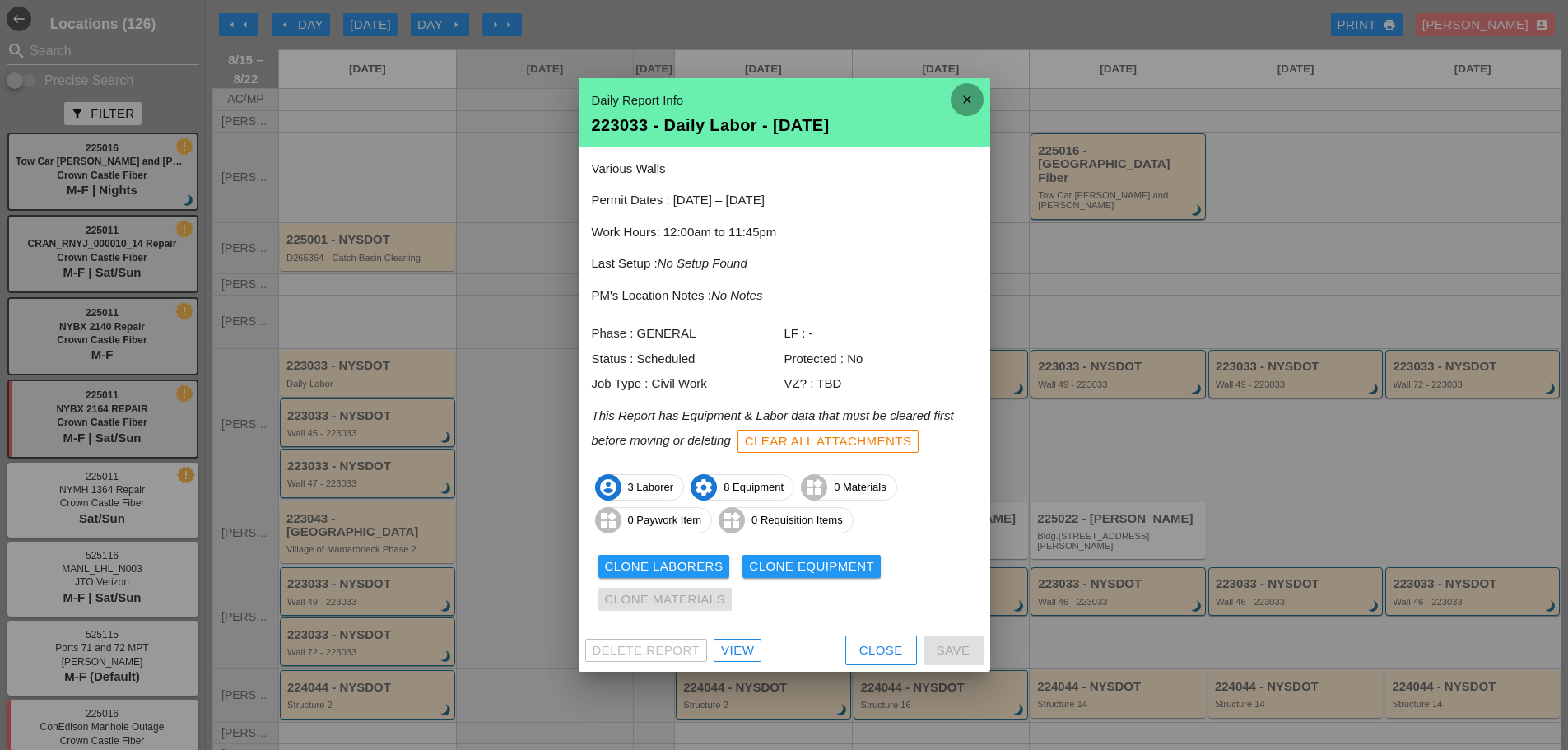
click at [972, 104] on icon "close" at bounding box center [967, 99] width 33 height 33
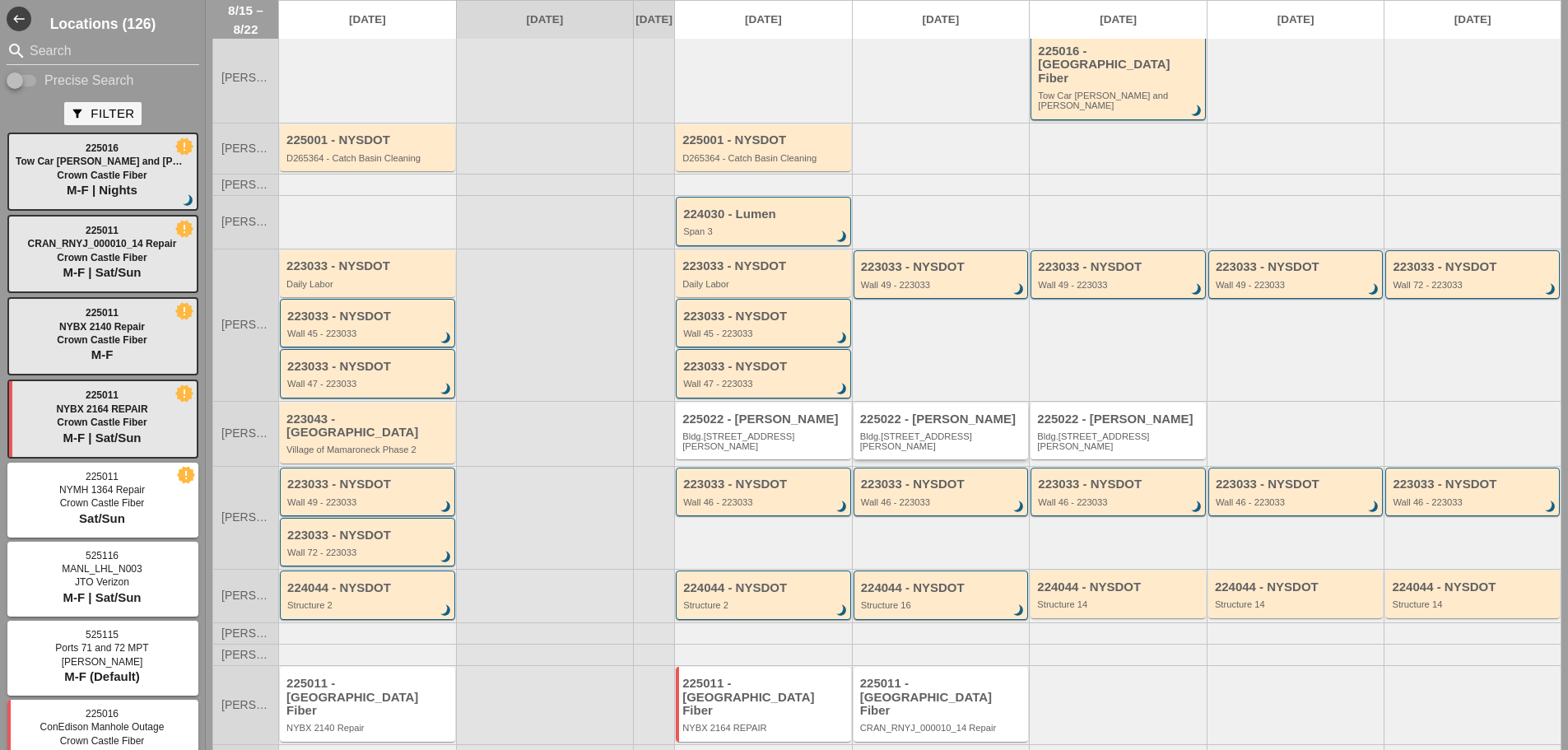
scroll to position [100, 0]
